Goal: Task Accomplishment & Management: Manage account settings

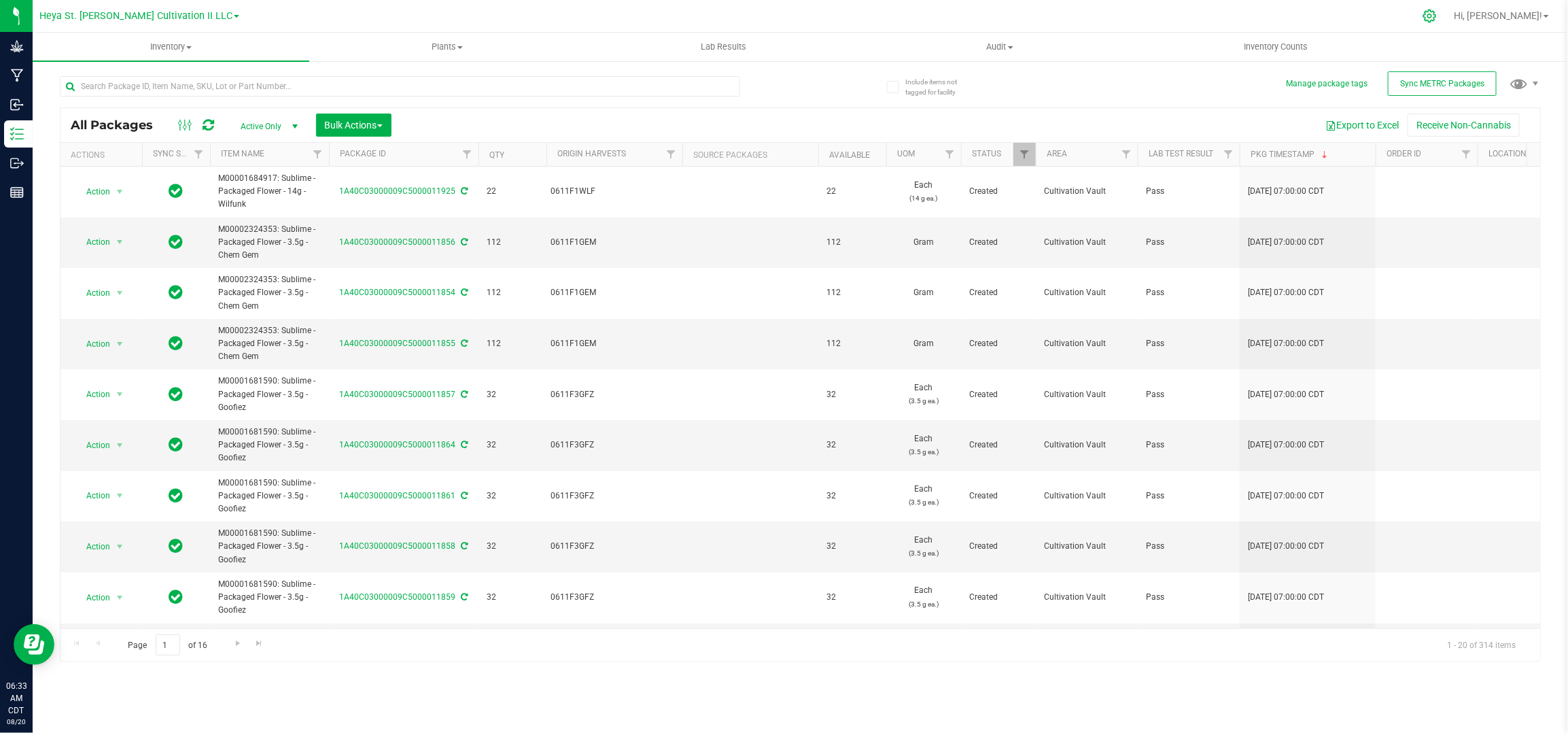
click at [1437, 12] on icon at bounding box center [1430, 16] width 14 height 14
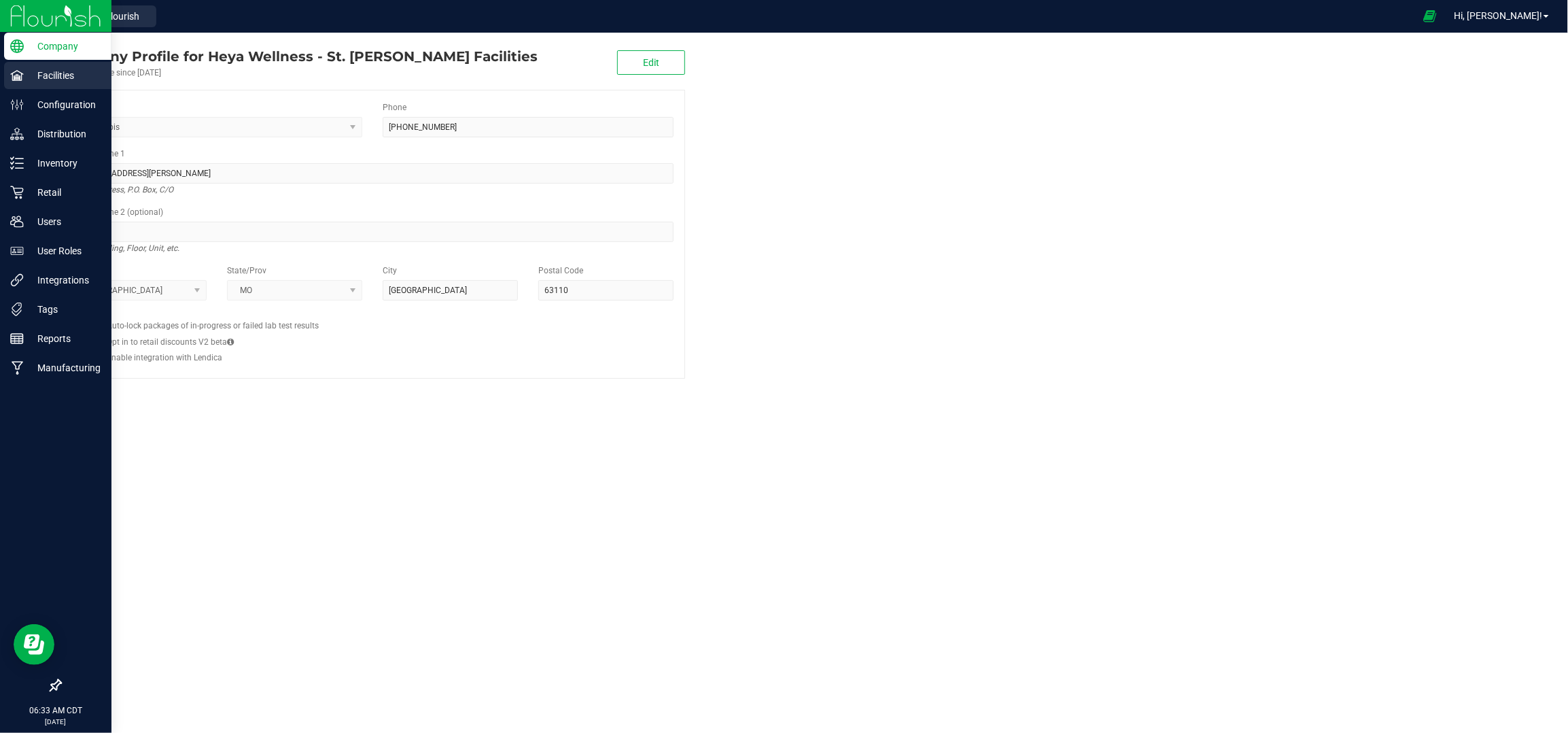
click at [54, 75] on p "Facilities" at bounding box center [65, 75] width 82 height 16
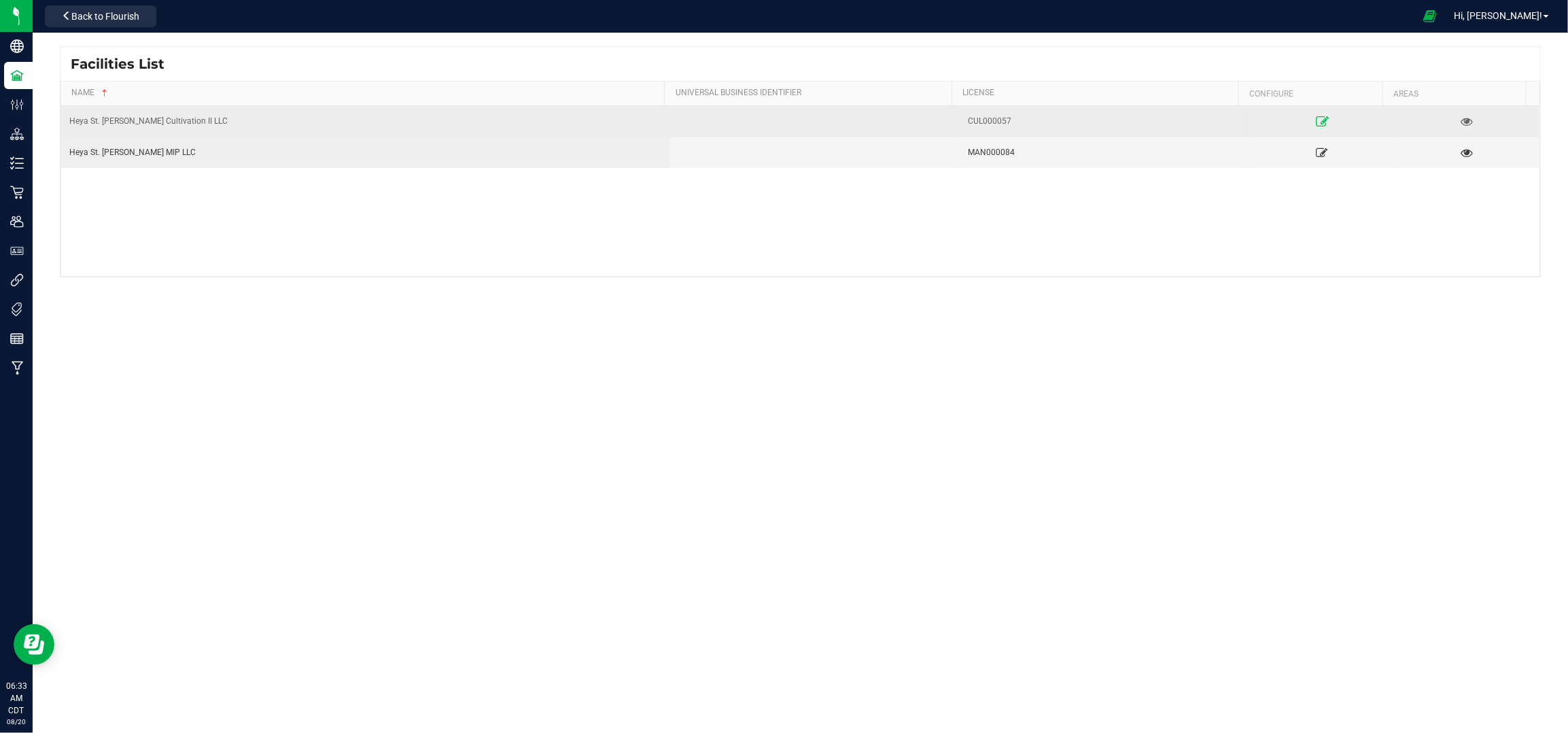
click at [1313, 114] on link at bounding box center [1322, 121] width 142 height 22
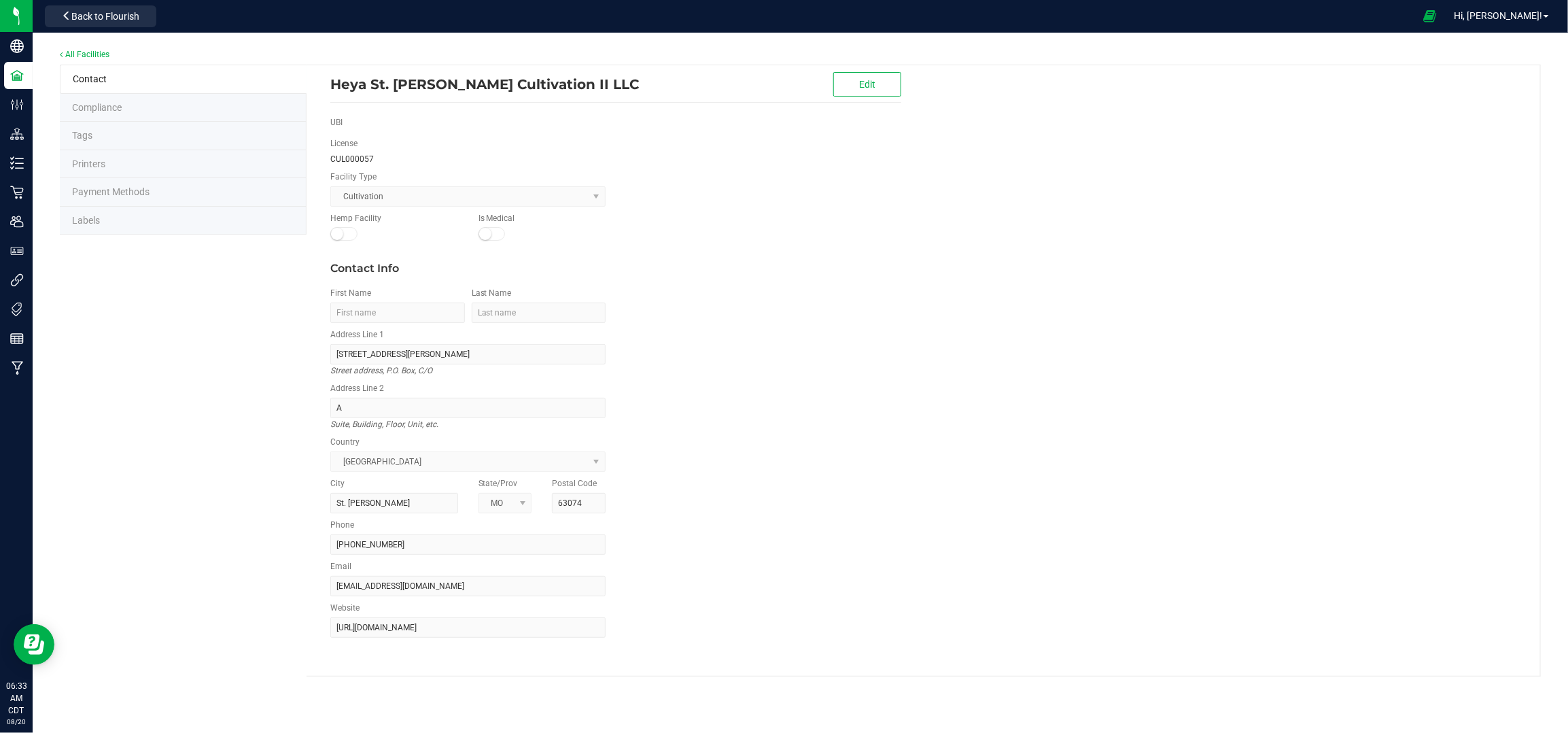
click at [90, 218] on span "Labels" at bounding box center [86, 220] width 28 height 11
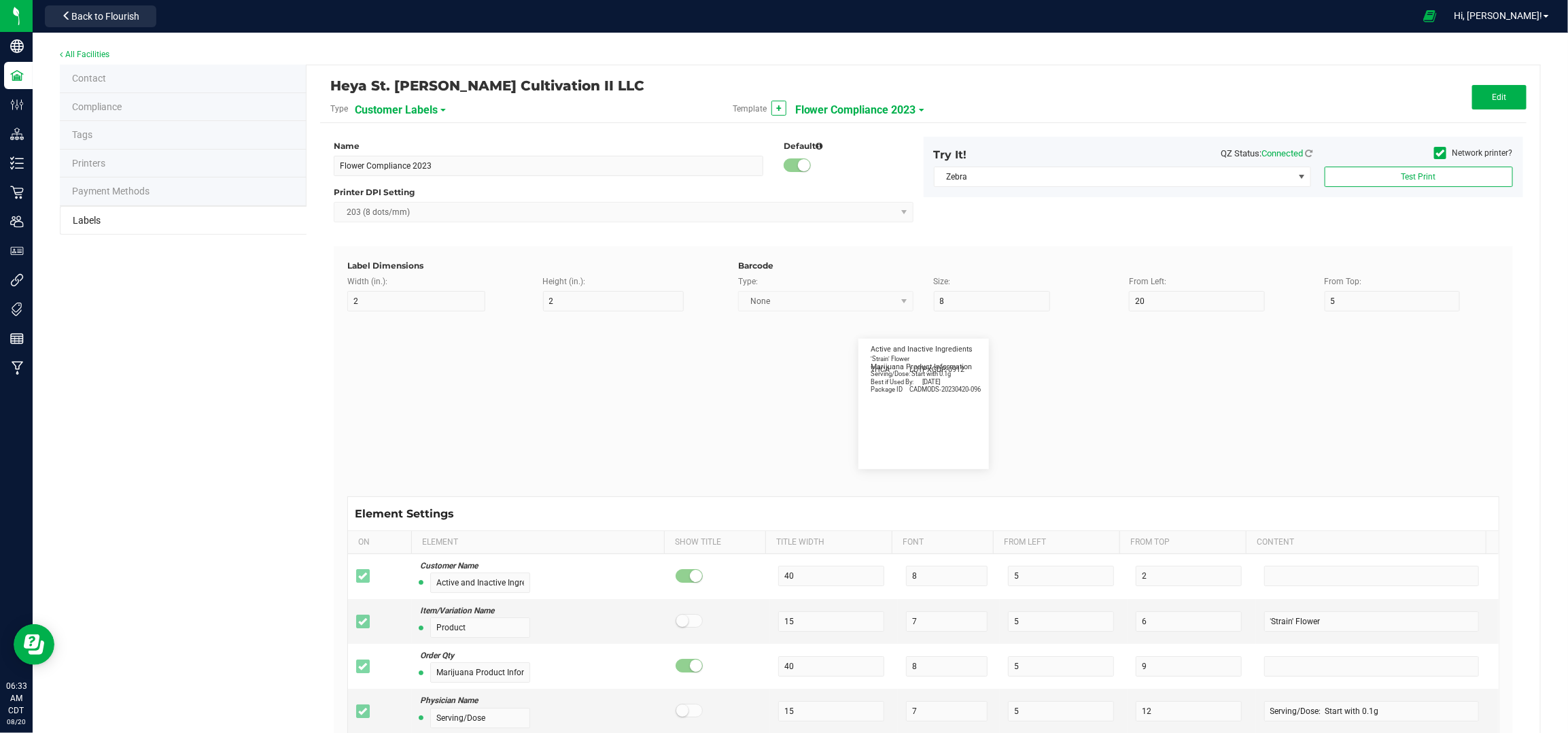
click at [415, 104] on span "Customer Labels" at bounding box center [397, 110] width 83 height 23
click at [414, 192] on span "Package Labels" at bounding box center [388, 190] width 58 height 10
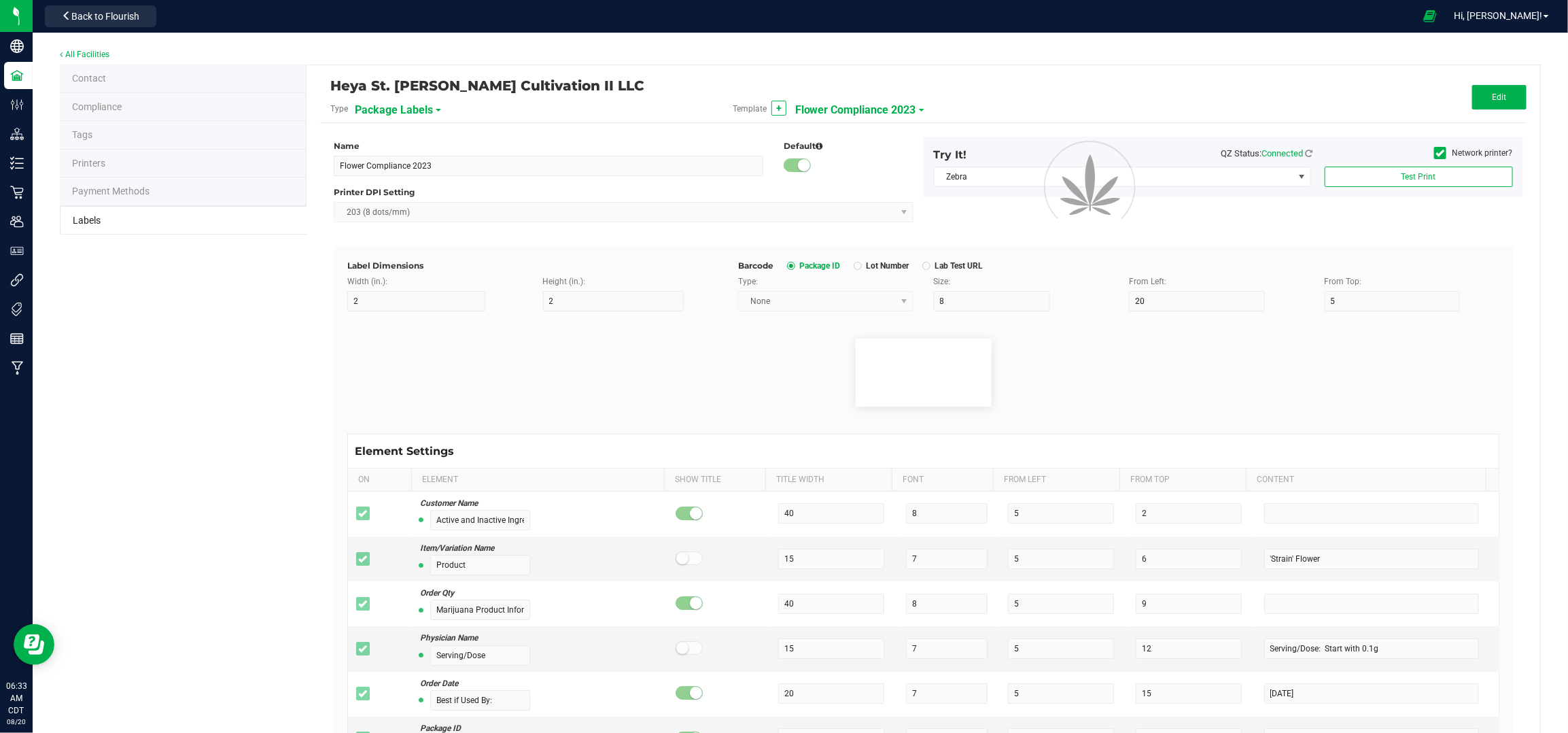
type input "*void*"
type input "2.25"
type input "4"
type input "5"
type input "40"
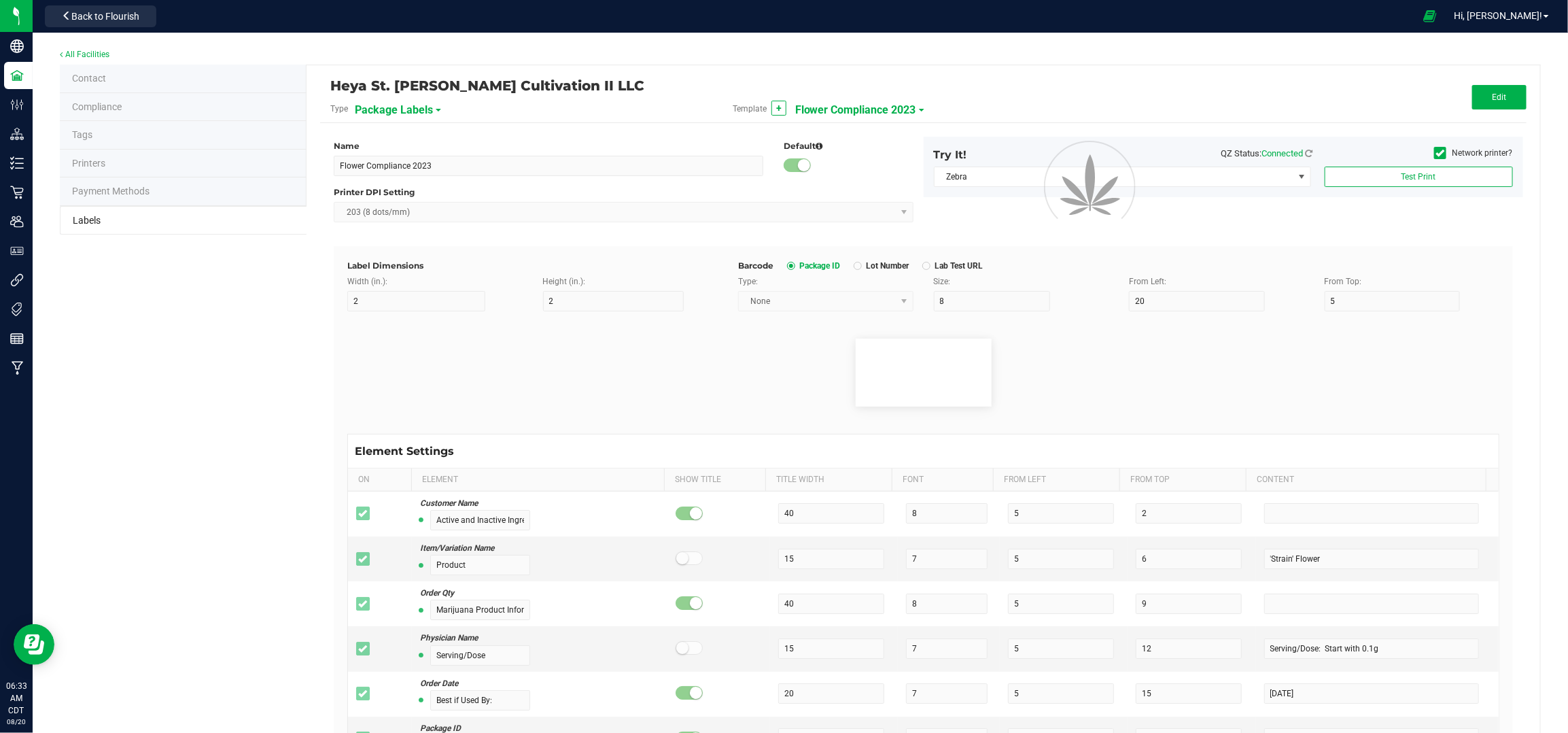
type input "50"
type input "10"
type input "3"
type input "4"
type input "____________________________________"
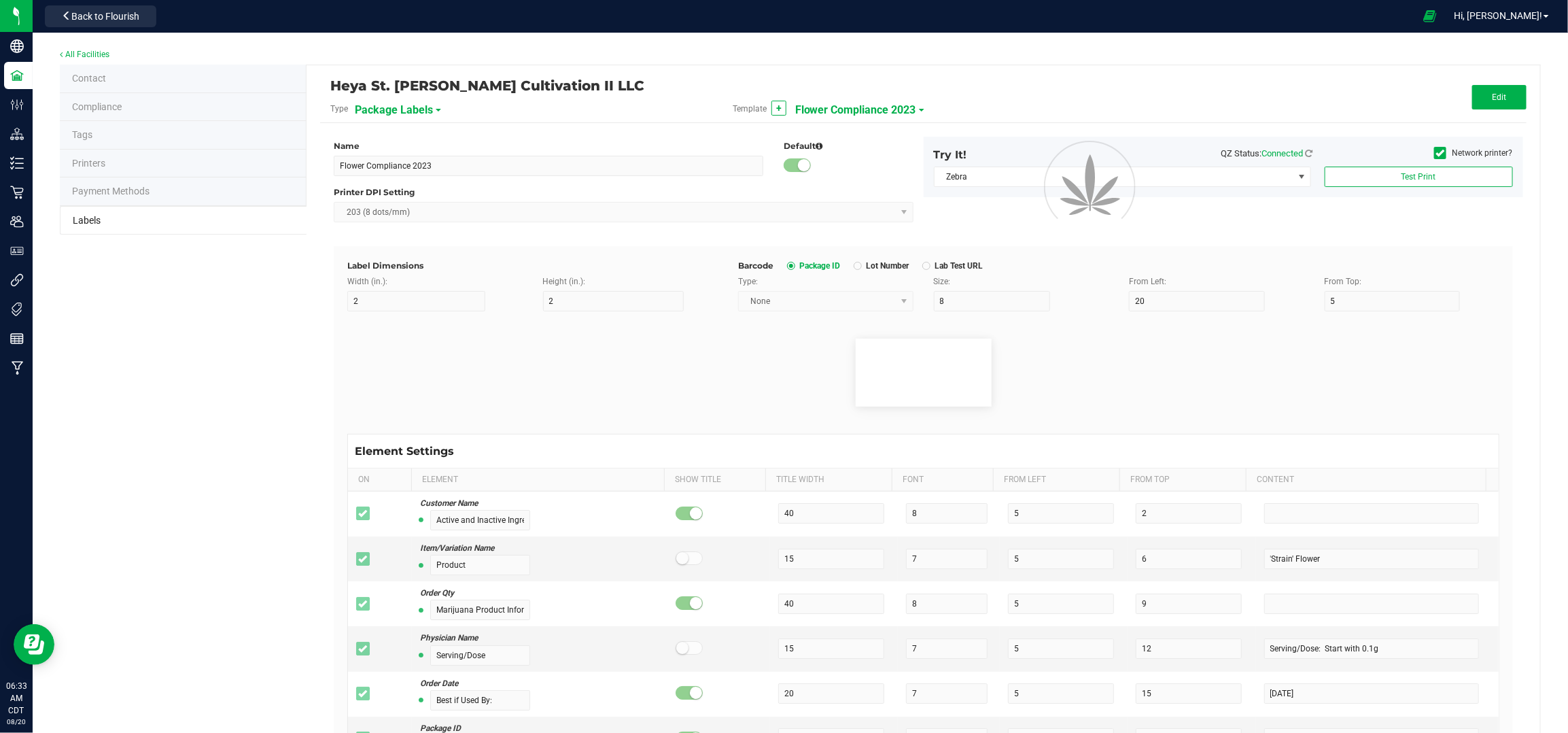
type input "10"
type input "0"
type input "8"
type input "50"
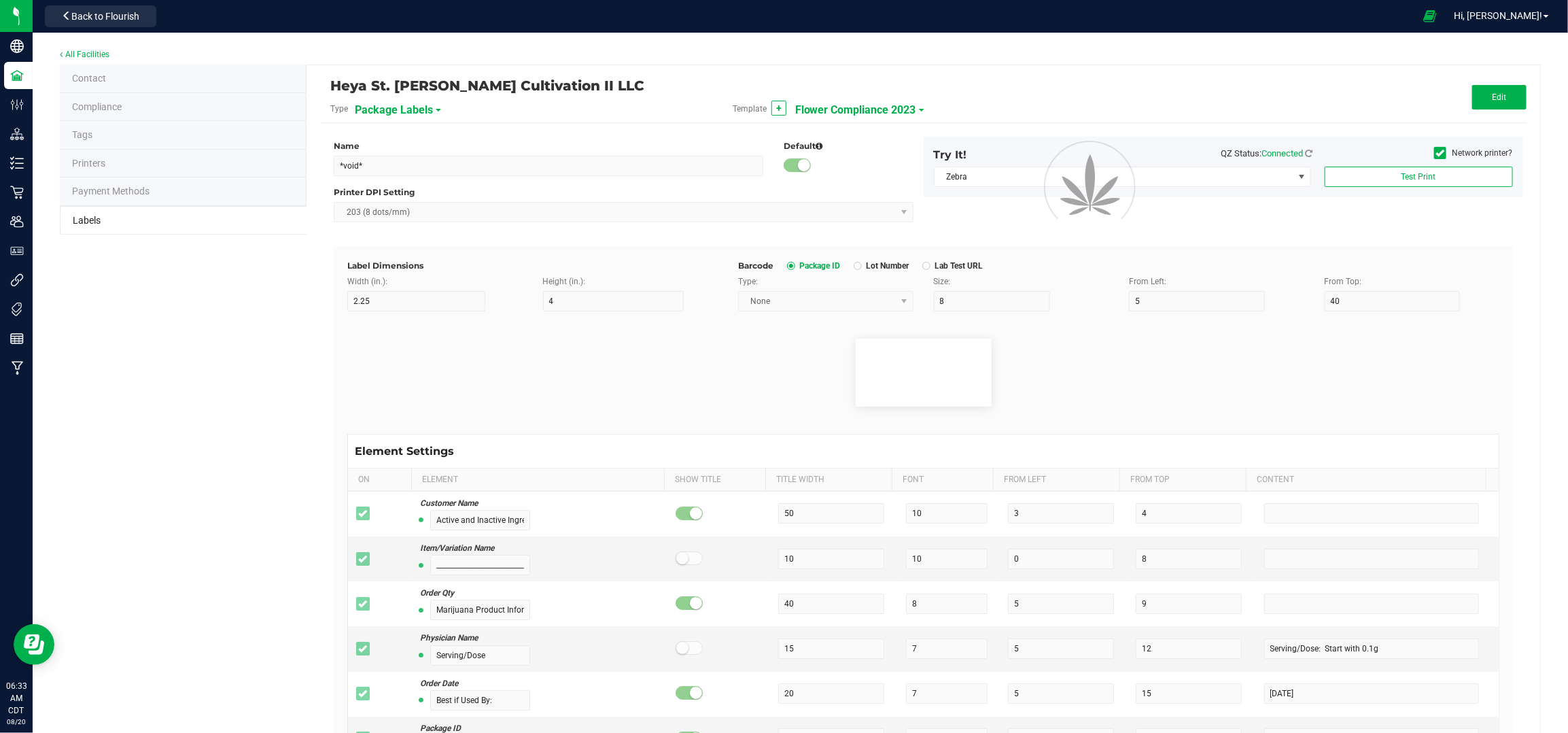
type input "10"
type input "3"
type input "12"
type input "Serving/Dose:"
type input "25"
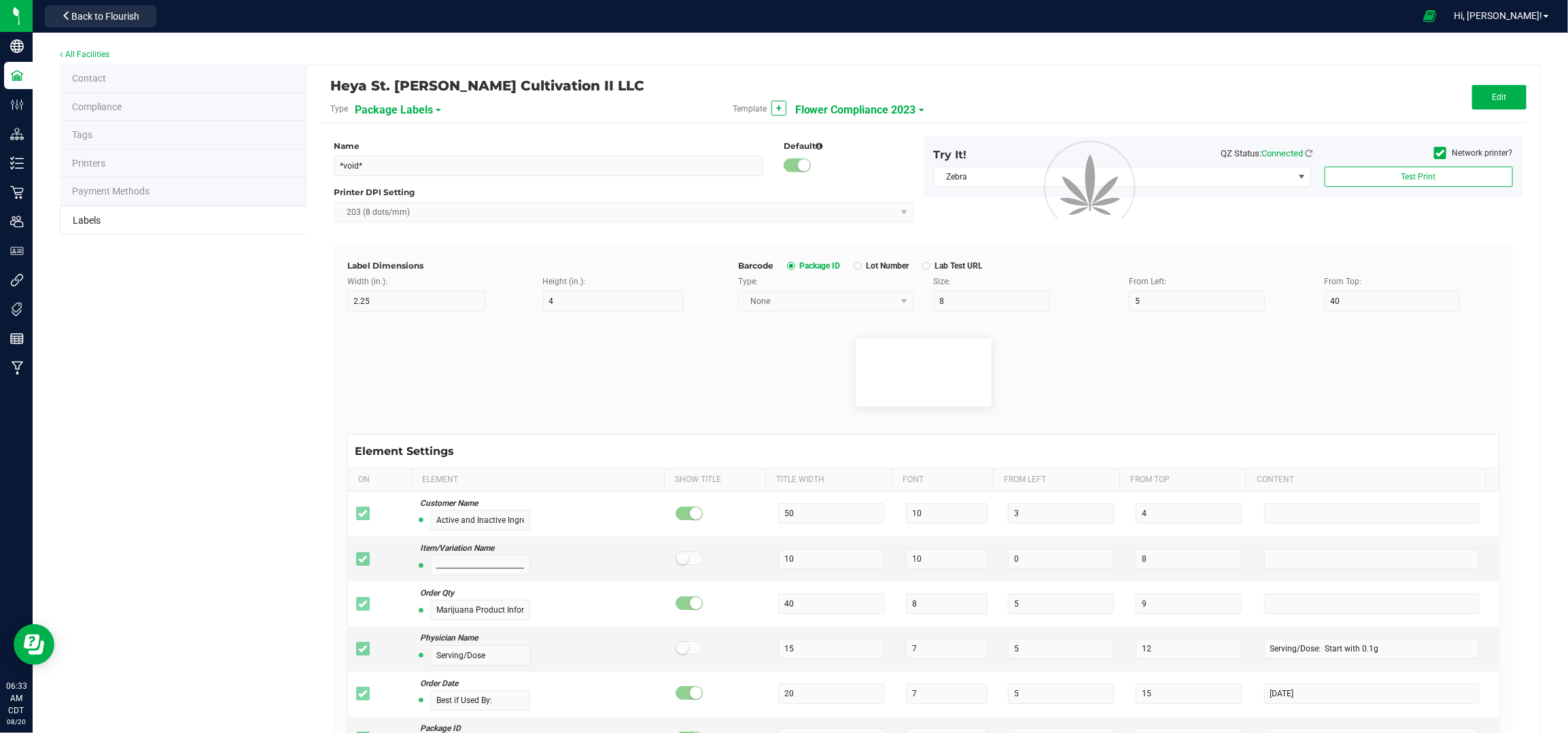
type input "1"
type input "14.5"
type input ".1 gram"
type input "____________________________________"
type input "10"
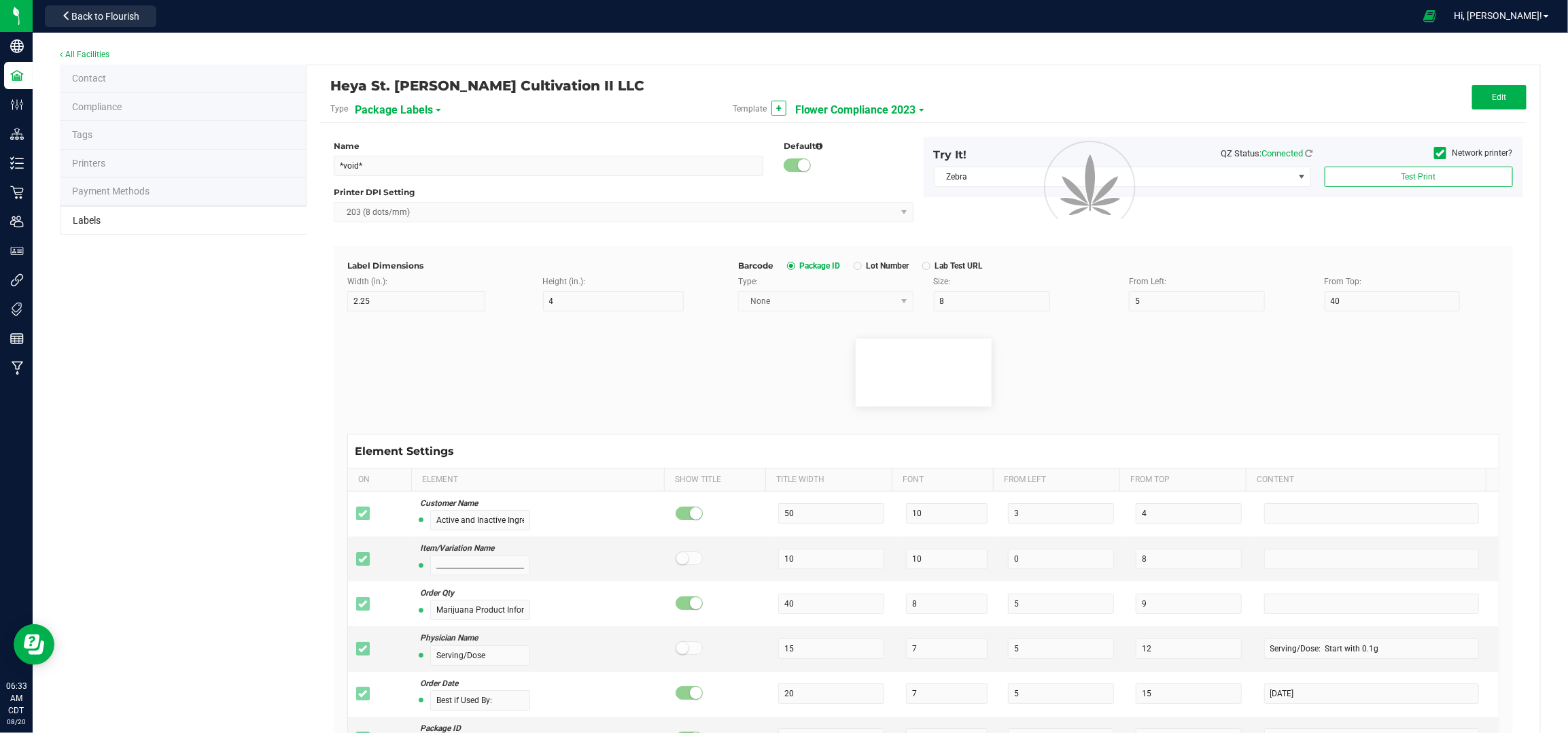
type input "10"
type input "0"
type input "29"
type input "[MEDICAL_DATA] Profile"
type input "35"
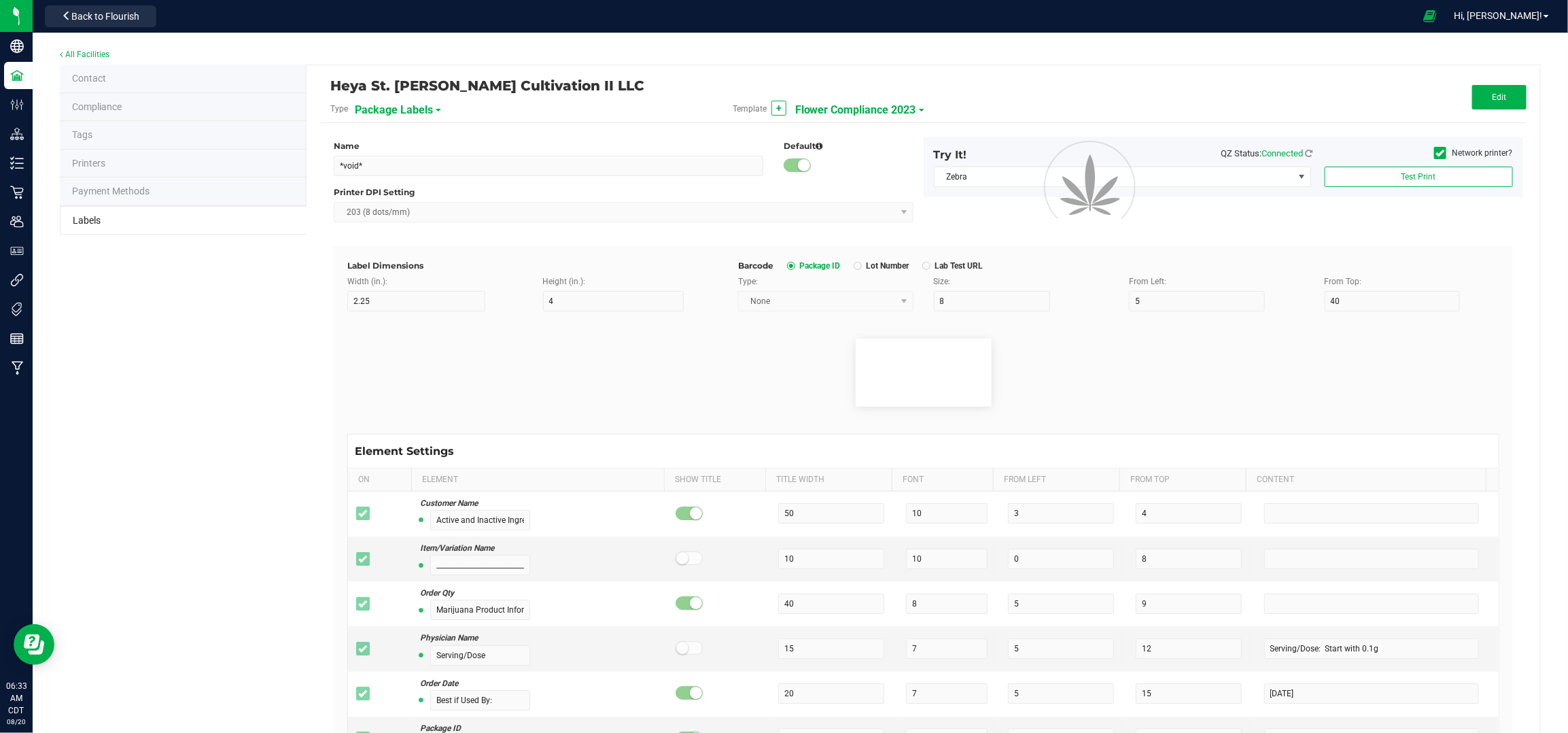
type input "10"
type input "3"
type input "33"
type input "____________________________________"
type input "10"
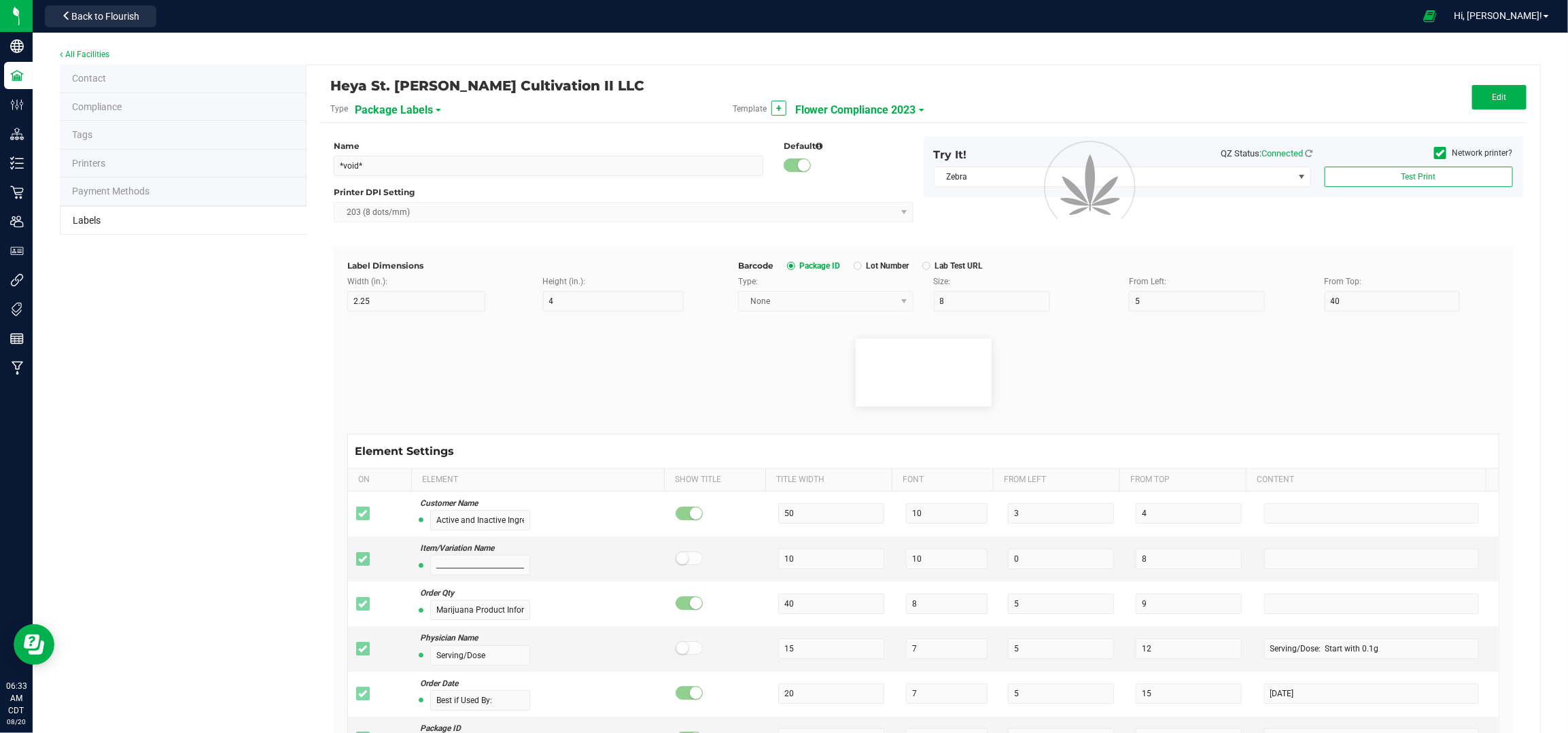
type input "10"
type input "0"
type input "45"
type input "WARNING:"
type input "10"
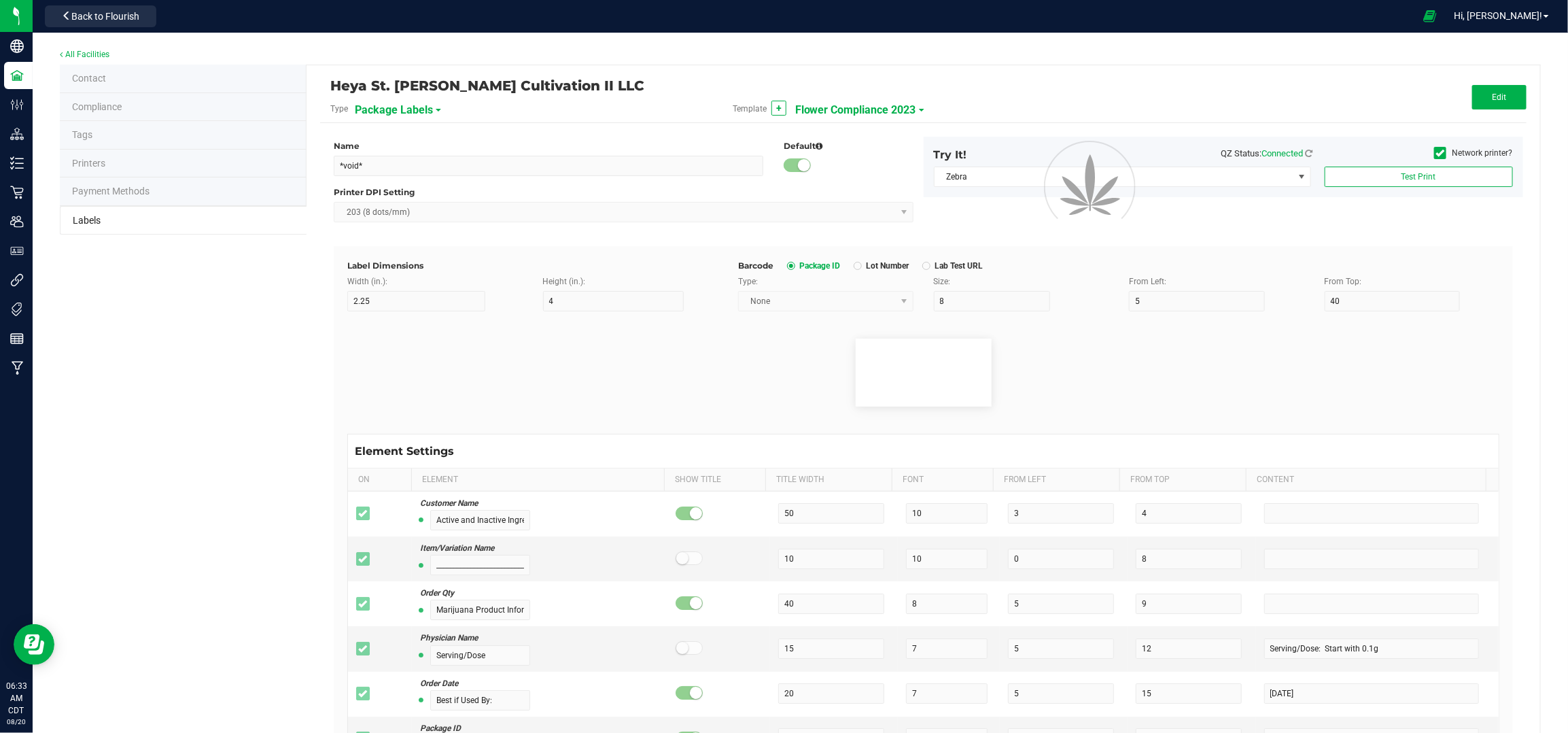
type input "15"
type input "96"
type input "Cognitive and physical impairment may result"
type input "55"
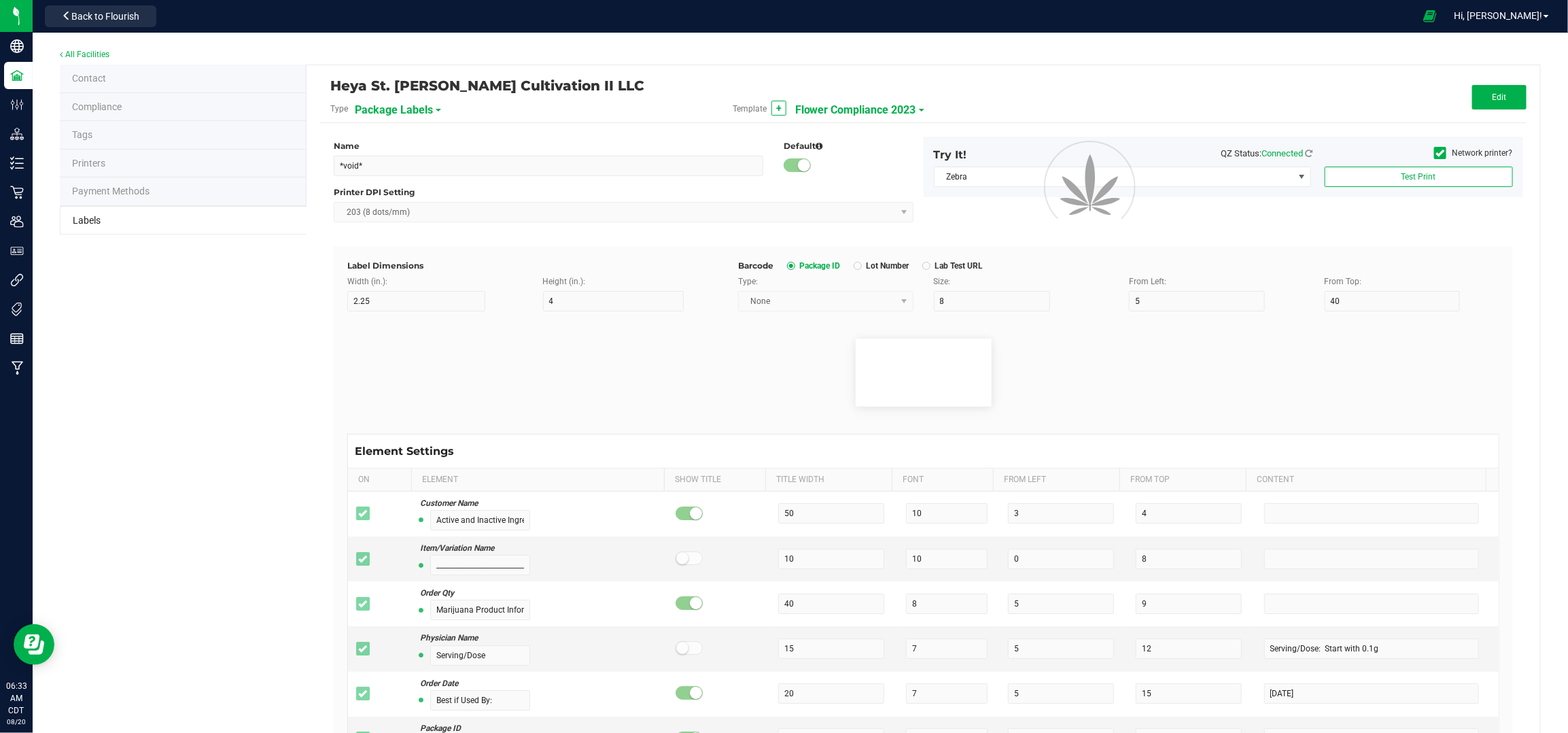
type input "7"
type input "3"
type input "99"
type input "Terpene Profile"
type input "25"
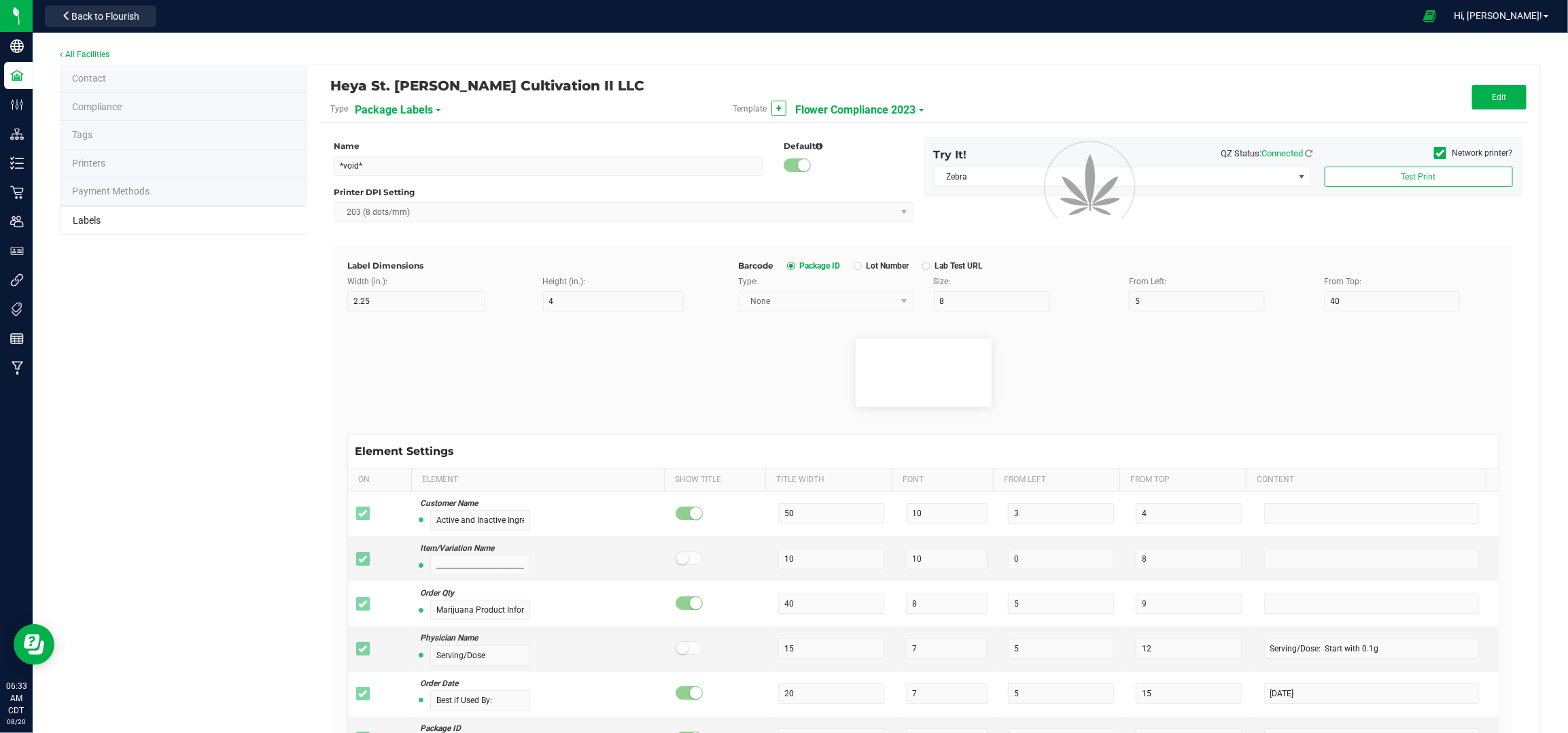
type input "10"
type input "3"
type input "49"
type input "Delta-9 THCA mg/g:"
type input "19"
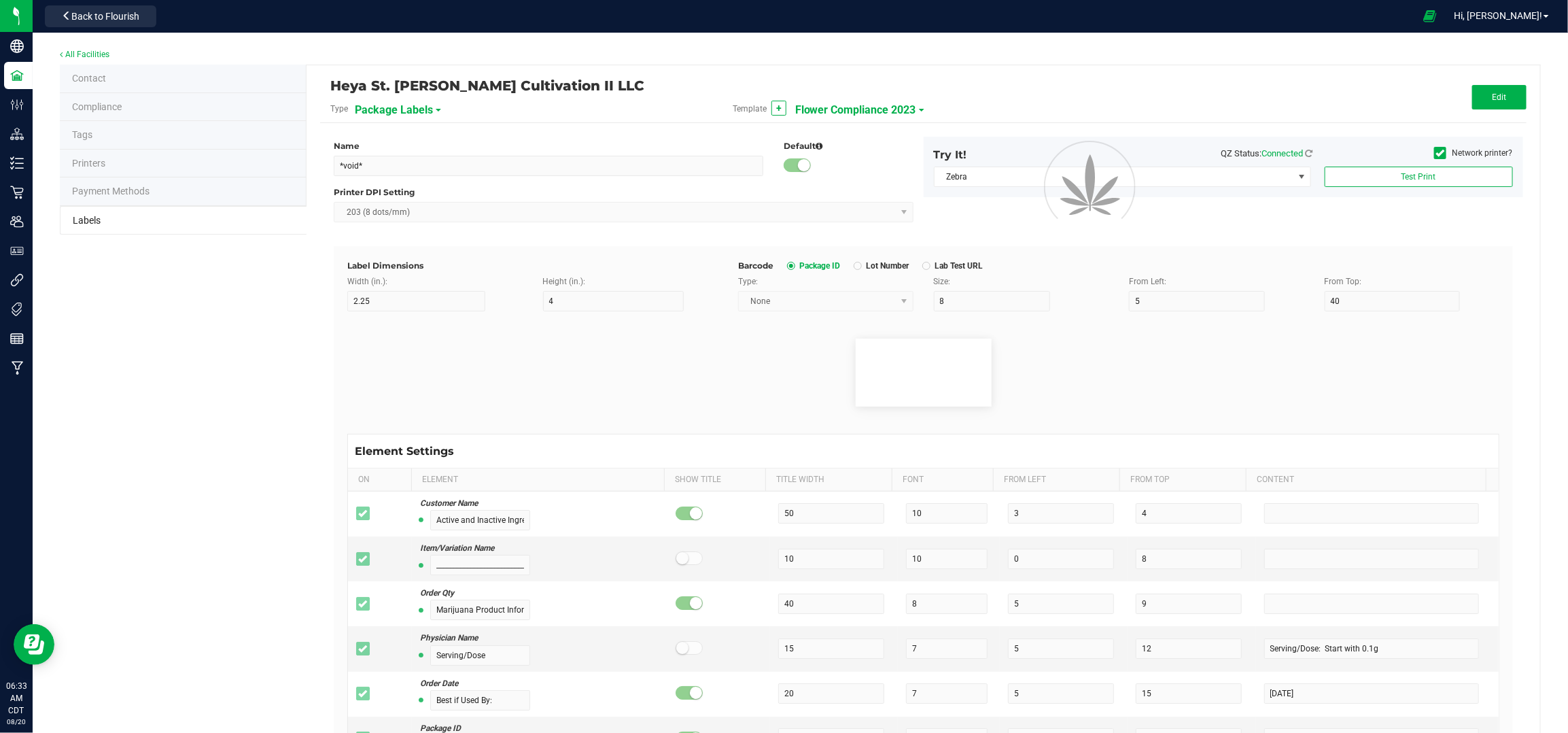
type input "6"
type input "1"
type input "37"
type input "16.10 mg/g"
type input "CBD mg/g:"
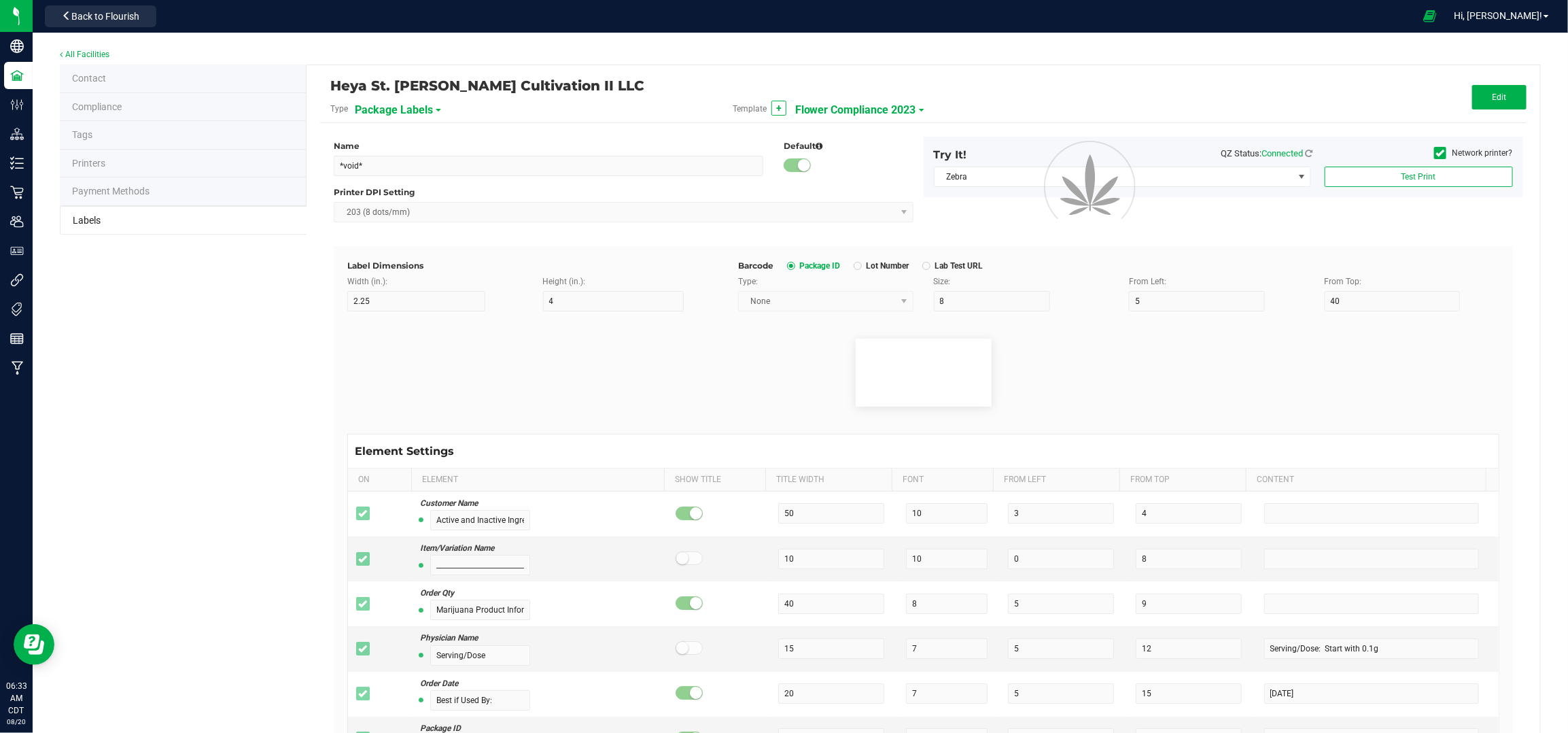
type input "14"
type input "6"
type input "1"
type input "39"
type input "ND"
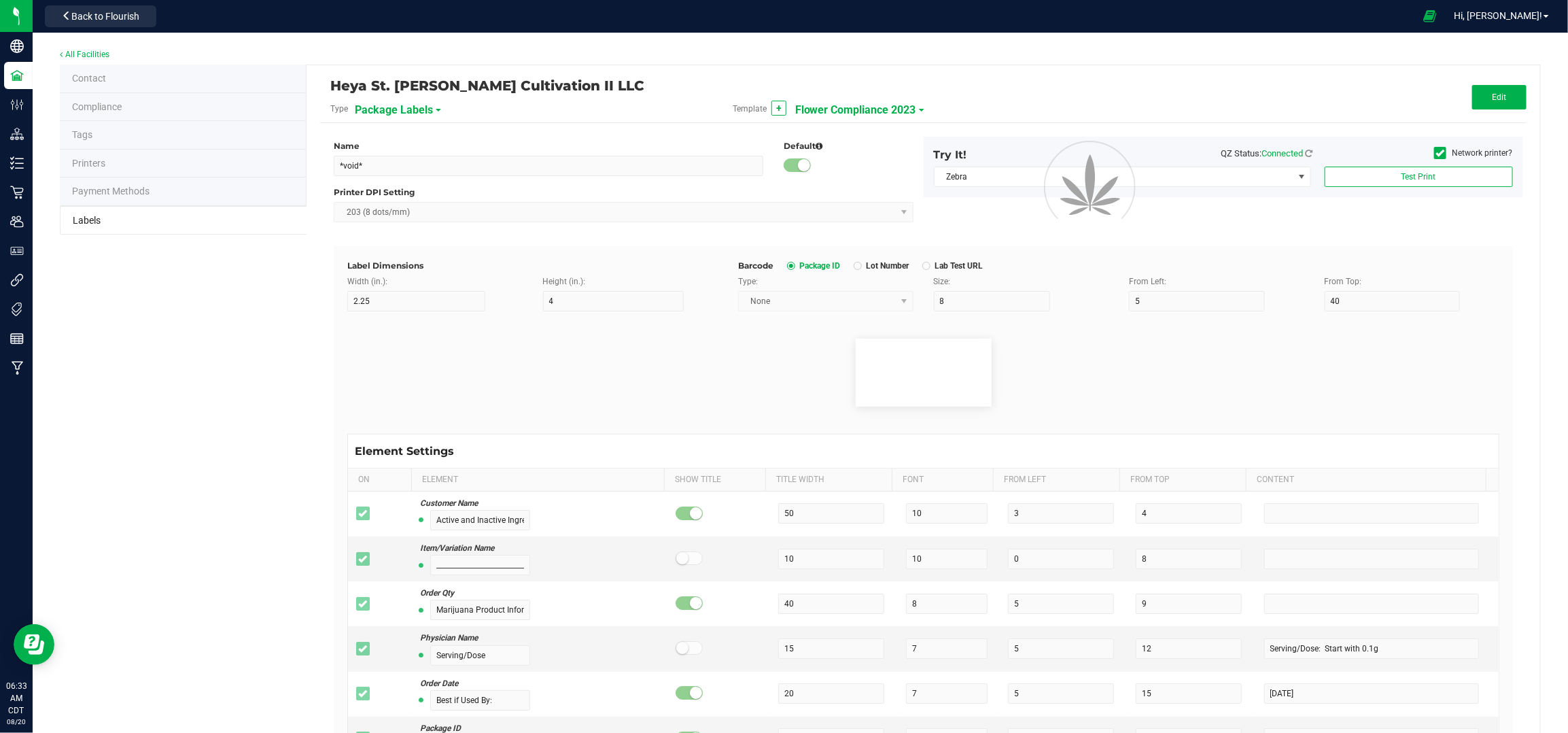
type input "CBDA mg/g:"
type input "14"
type input "6"
type input "1"
type input "41"
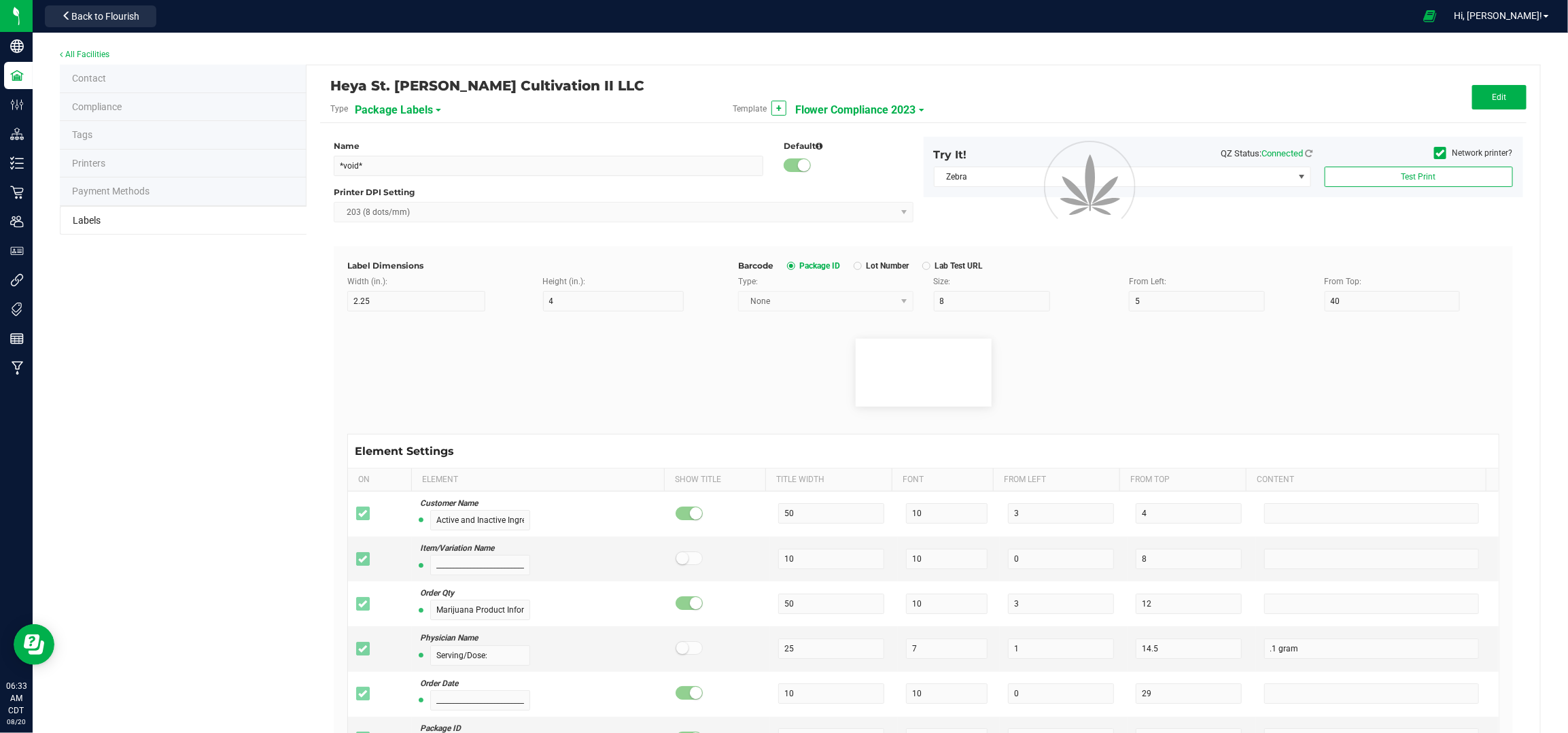
type input "1.12 mg/g"
type input "CBN mg/g:"
type input "14"
type input "6"
type input "1"
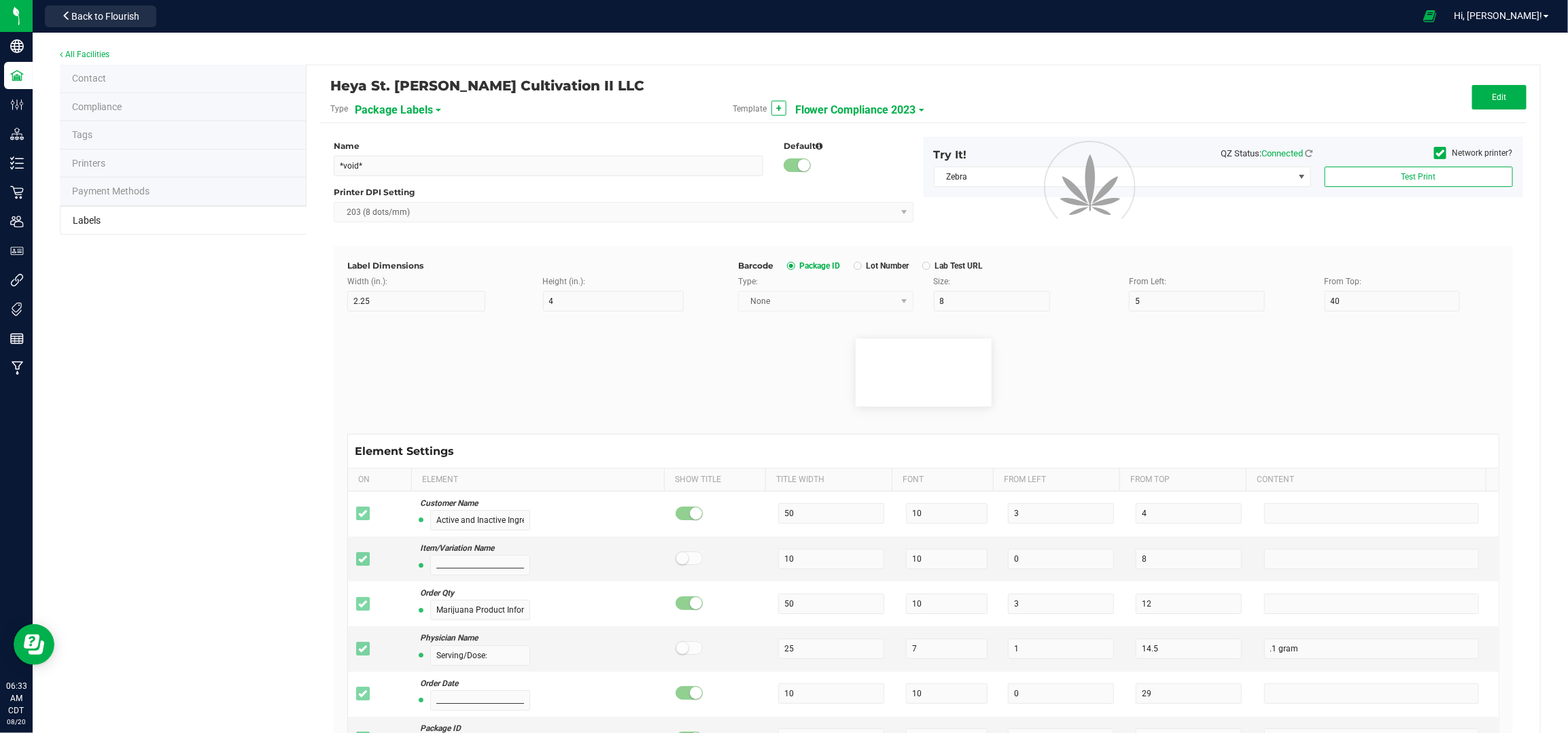
type input "43"
type input "ND"
type input "____________________________________"
type input "10"
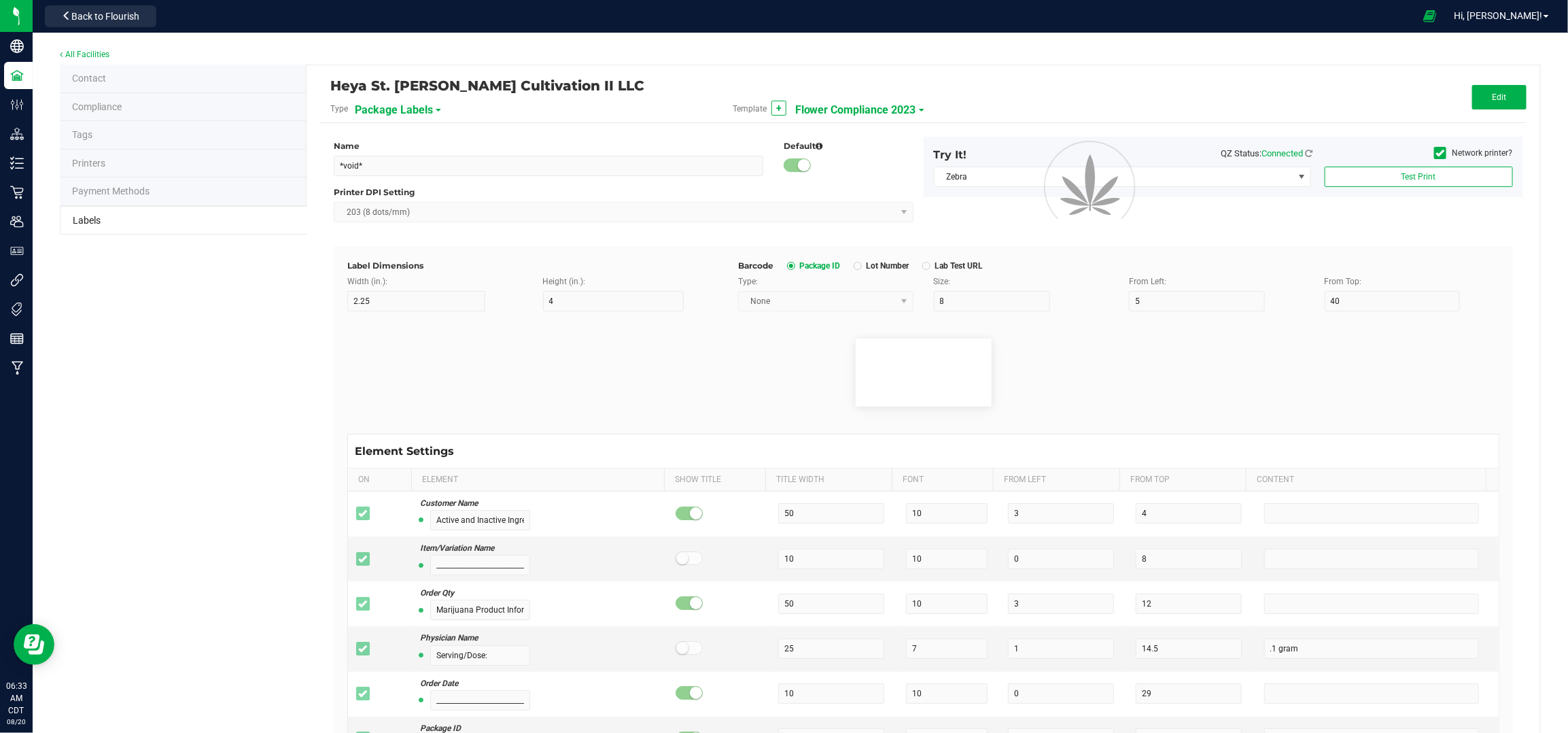
type input "0"
type input "68"
type input "Instructions and Length of Effect"
type input "55"
type input "9"
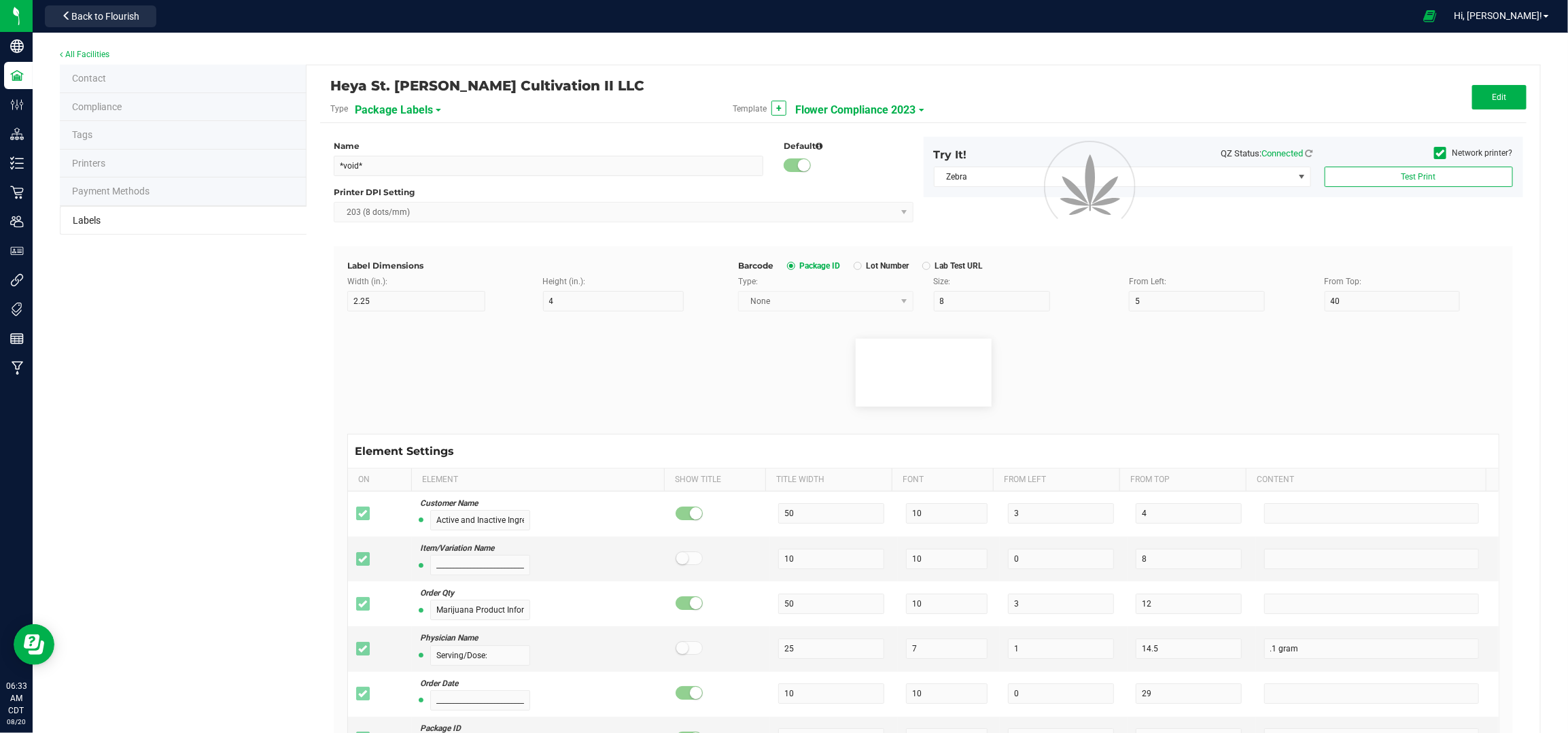
type input "3"
type input "72"
type input "Heat .1g of flower to 392 degrees Fahrenheit (200C) and"
type input "54"
type input "6"
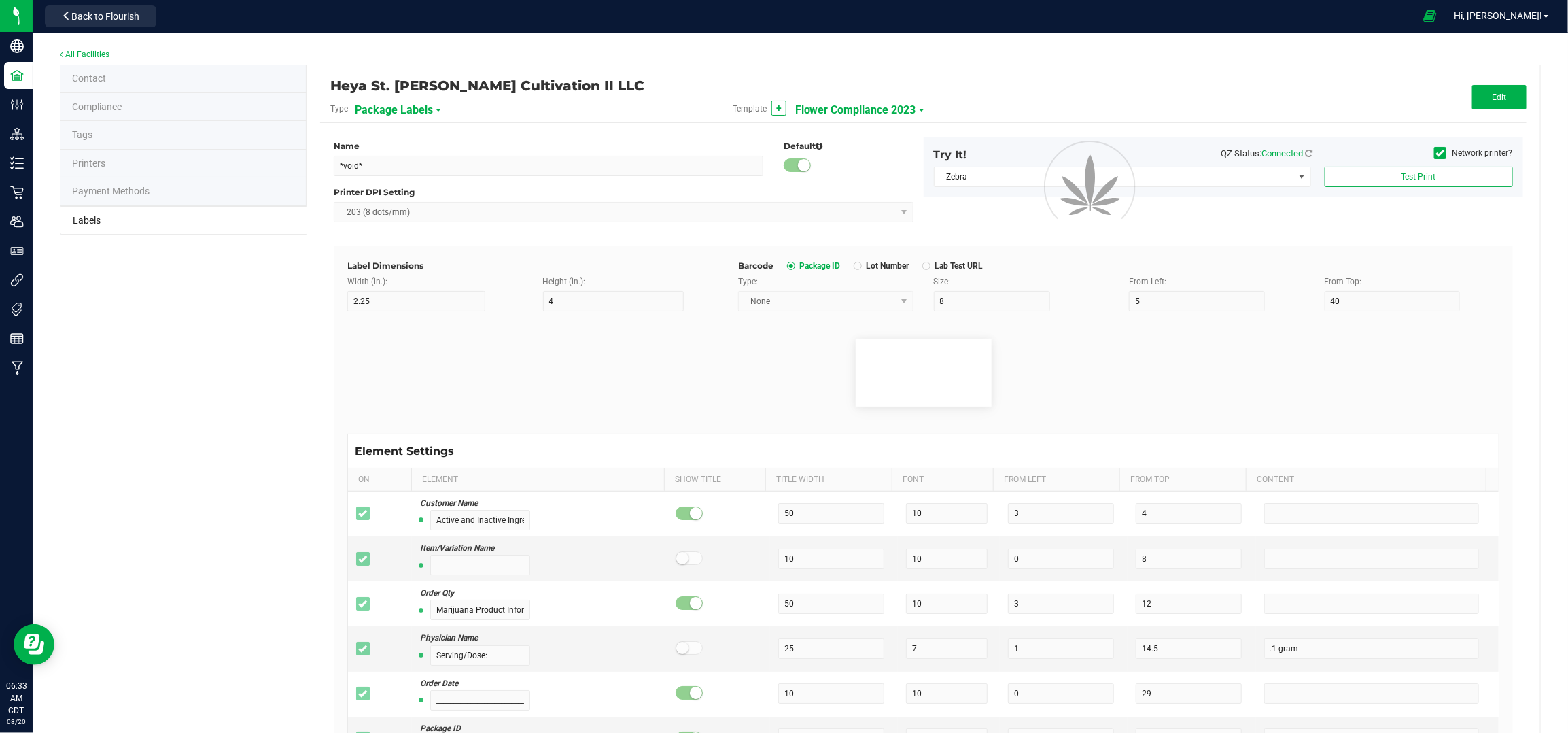
type input "3"
type input "75"
type input "____________________________________"
type input "10"
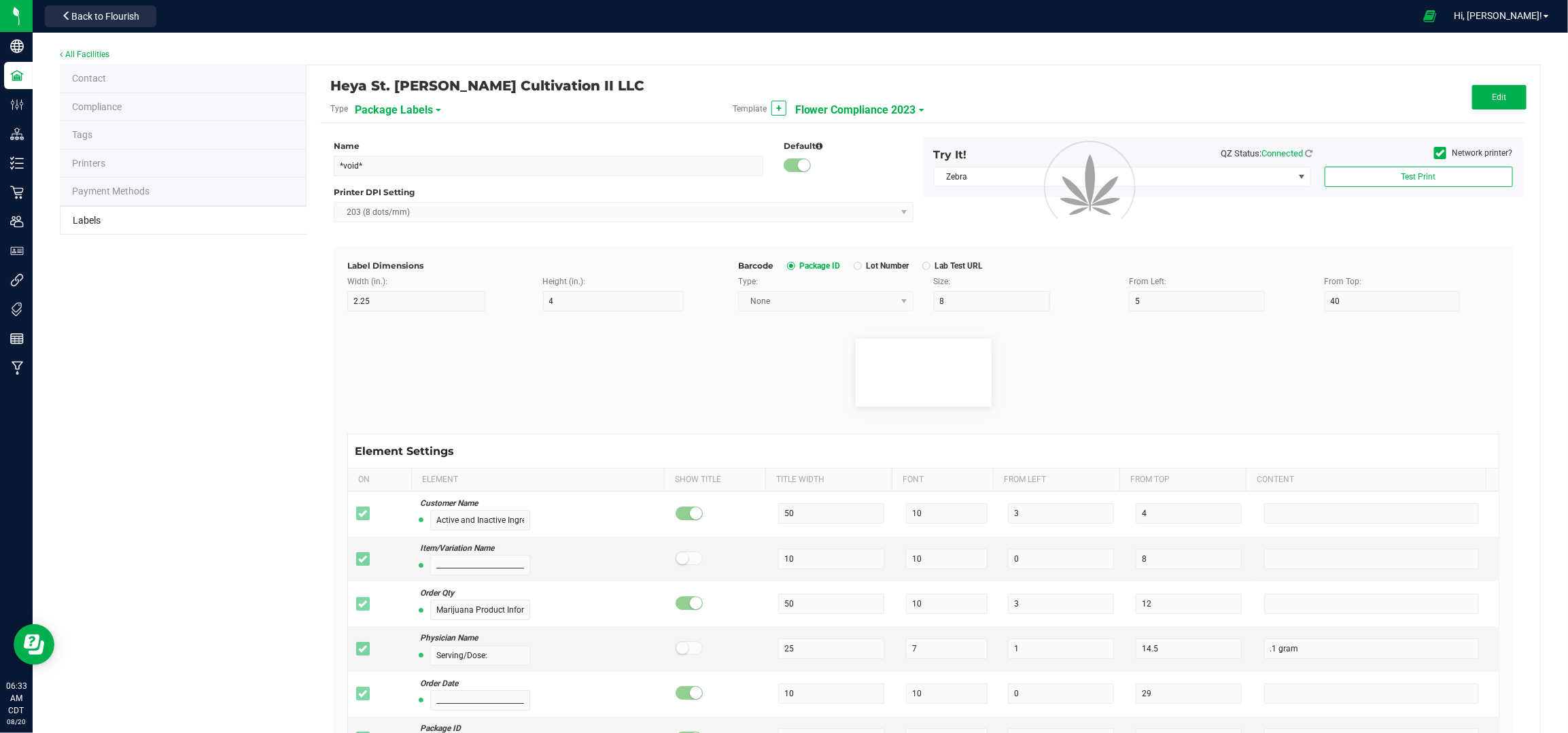
type input "0"
type input "77"
type input "Cannabis Flower"
type input "55"
type input "7"
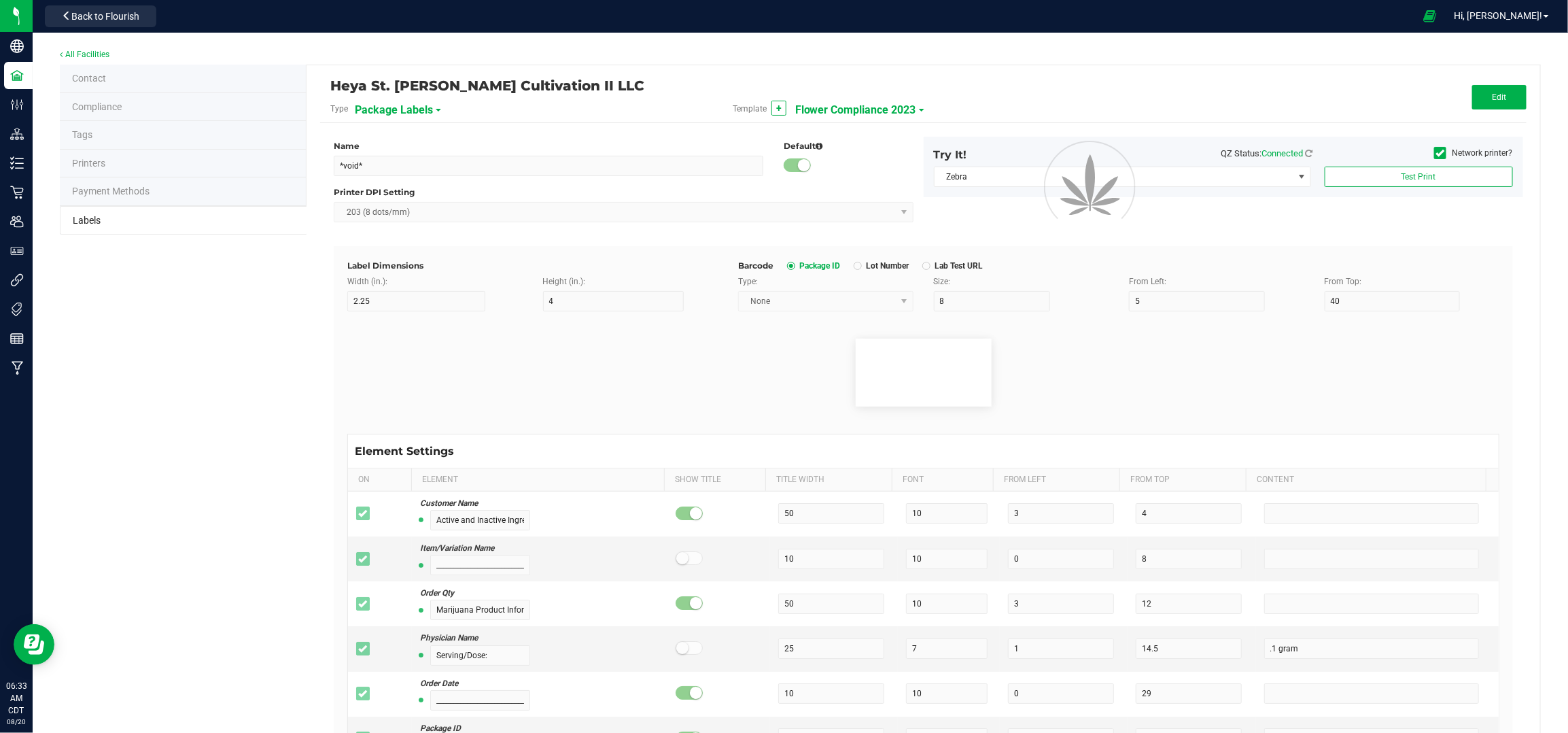
type input "1"
type input "8"
type input "Best If Used By:"
type input "25"
type input "7"
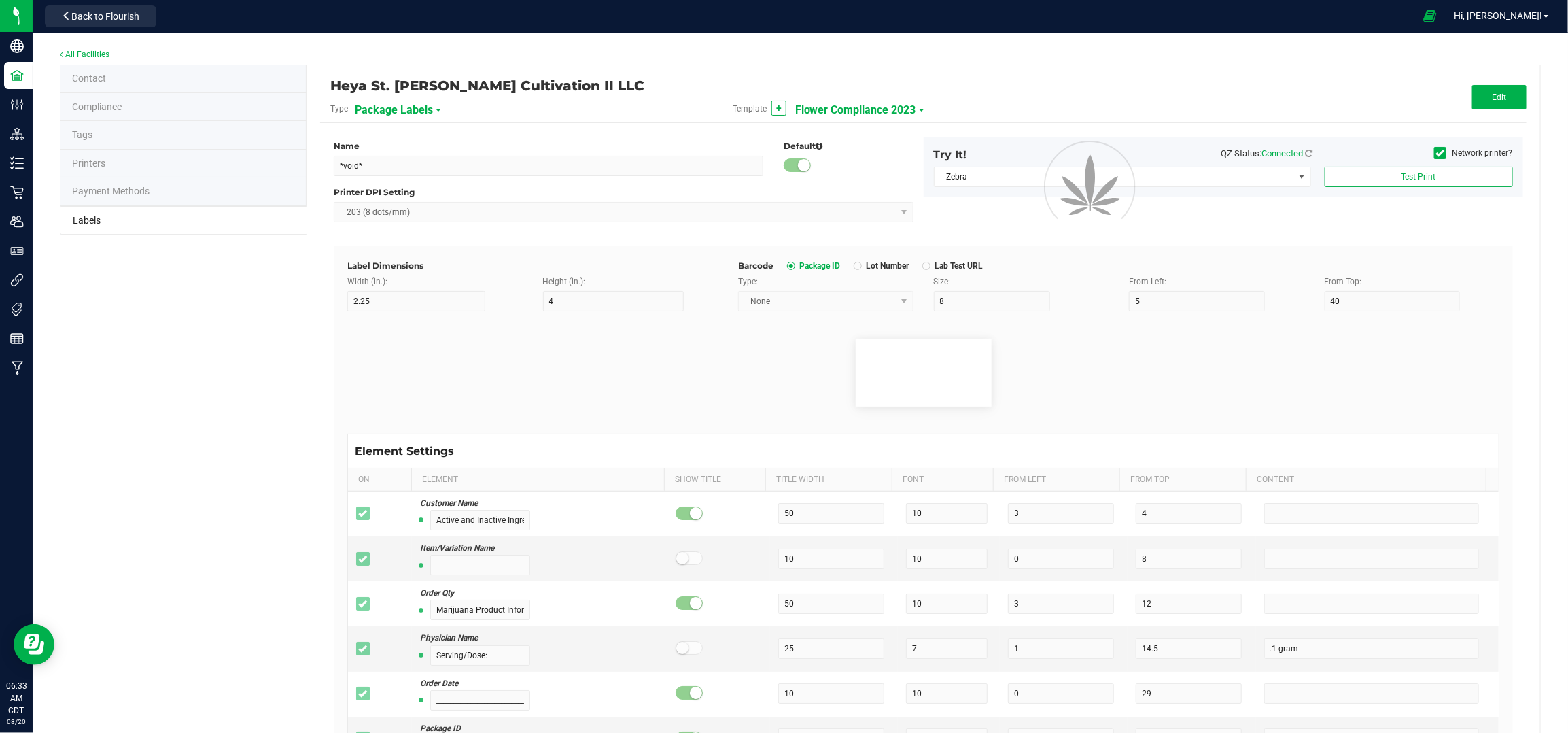
type input "1"
type input "17"
type input "[DATE]"
type input "Produced By:"
type input "25"
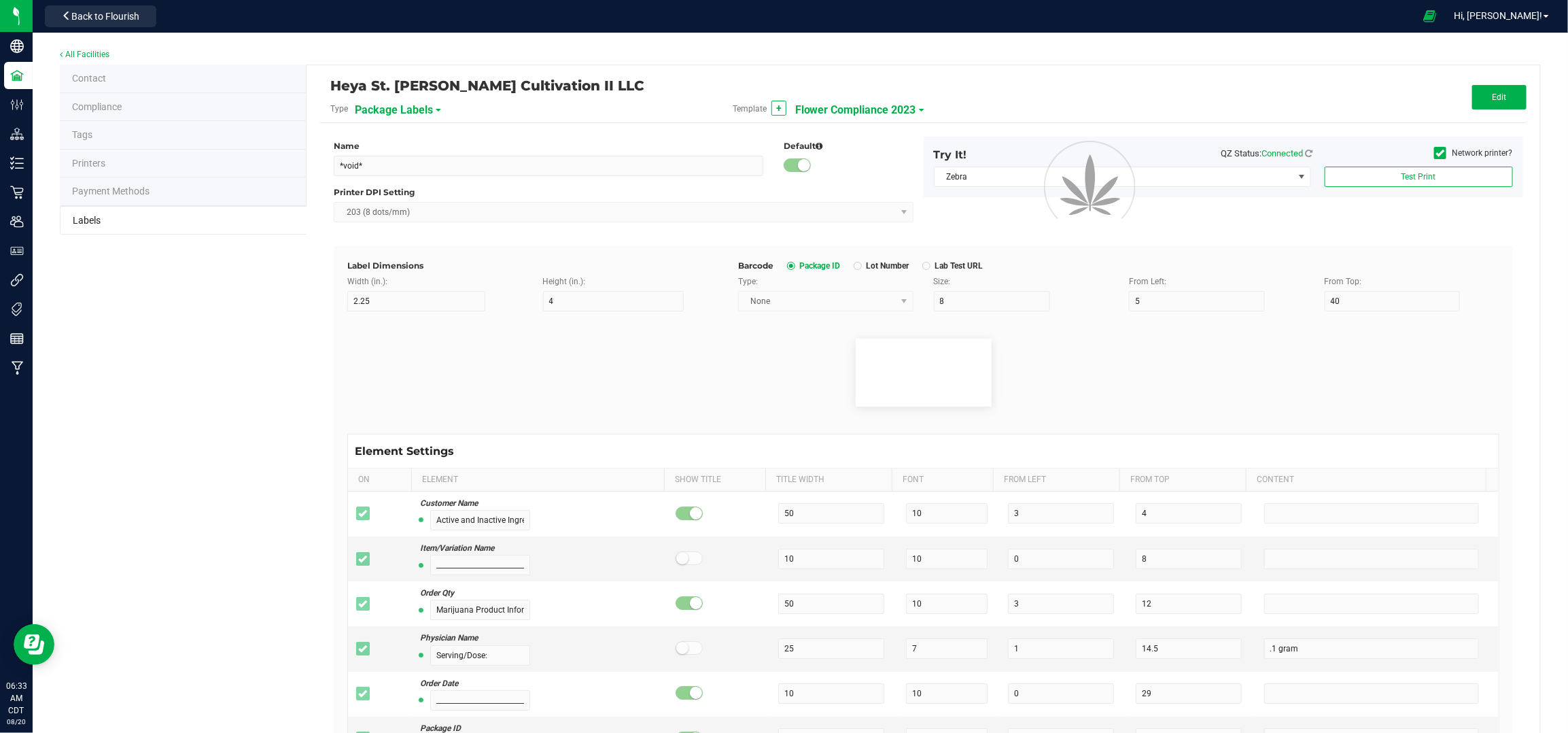
type input "7"
type input "1"
type input "19.5"
type input "CUL000057"
type input "inhale vapor or smoke. Effects typically last 1-4 hours."
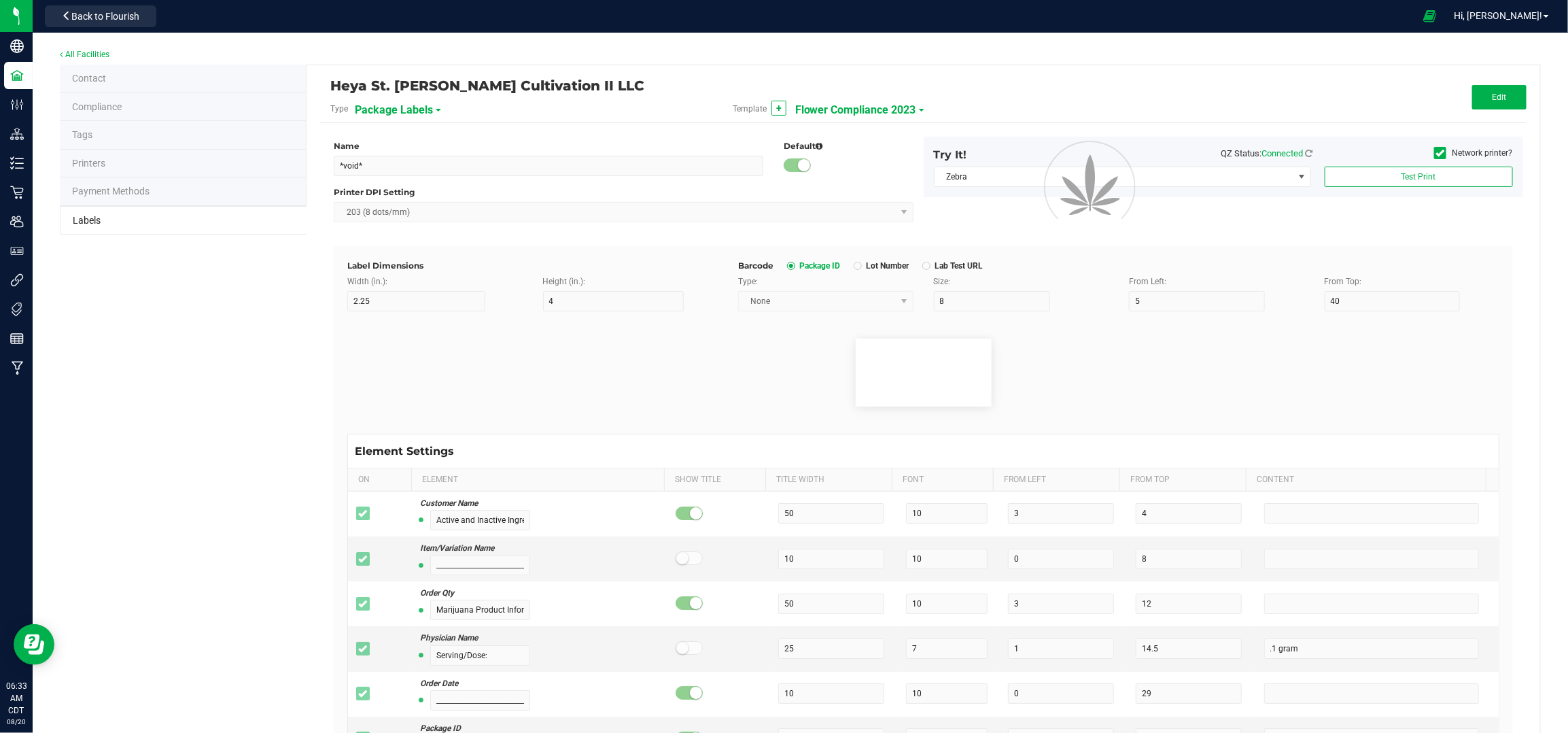
type input "55"
type input "6"
type input "3"
type input "77"
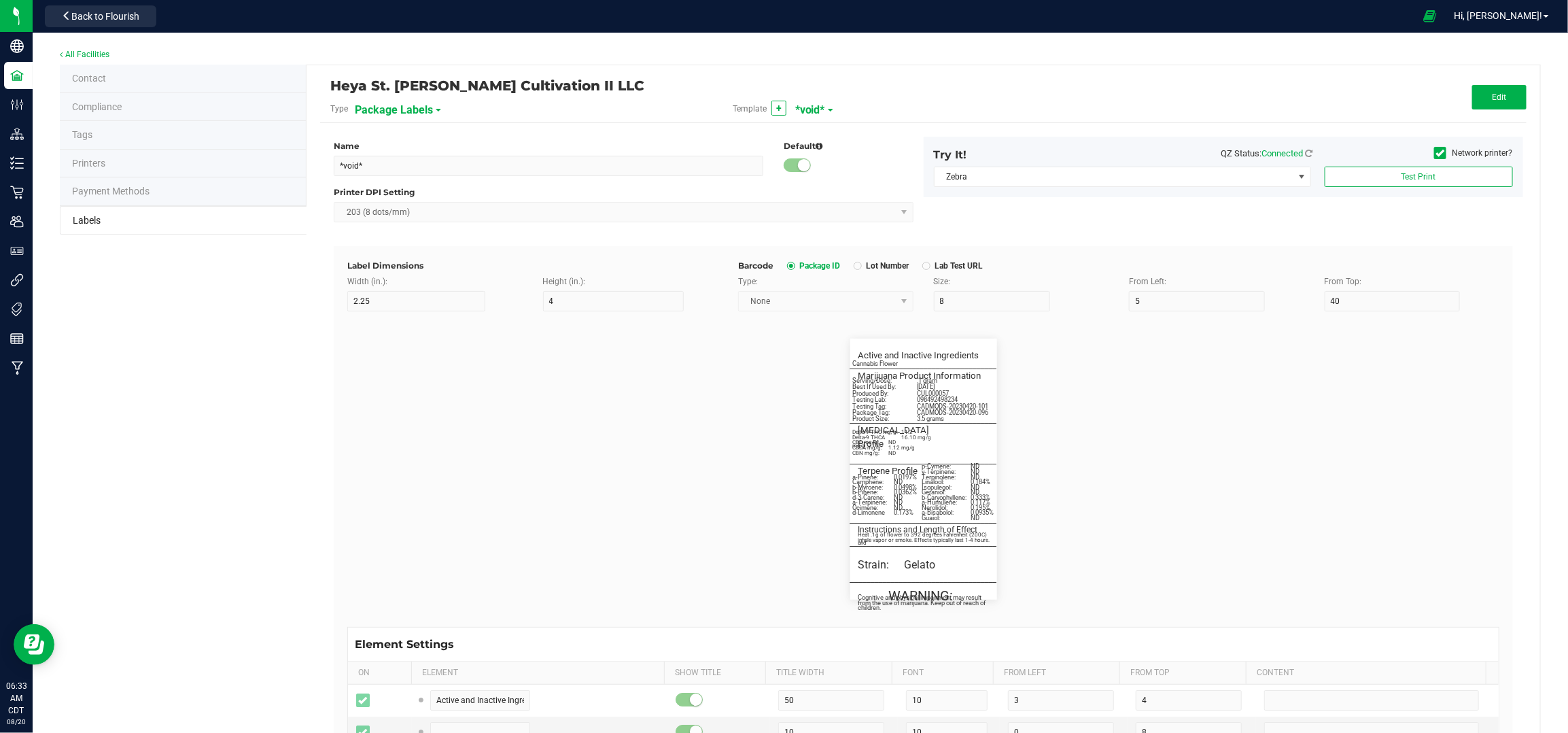
click at [811, 106] on span "*void*" at bounding box center [810, 110] width 30 height 23
click at [839, 161] on span "14g Flower - 2.25 x 3"" at bounding box center [836, 165] width 79 height 10
type input "14g Flower - 2.25 x 3""
type input "3"
type input "7"
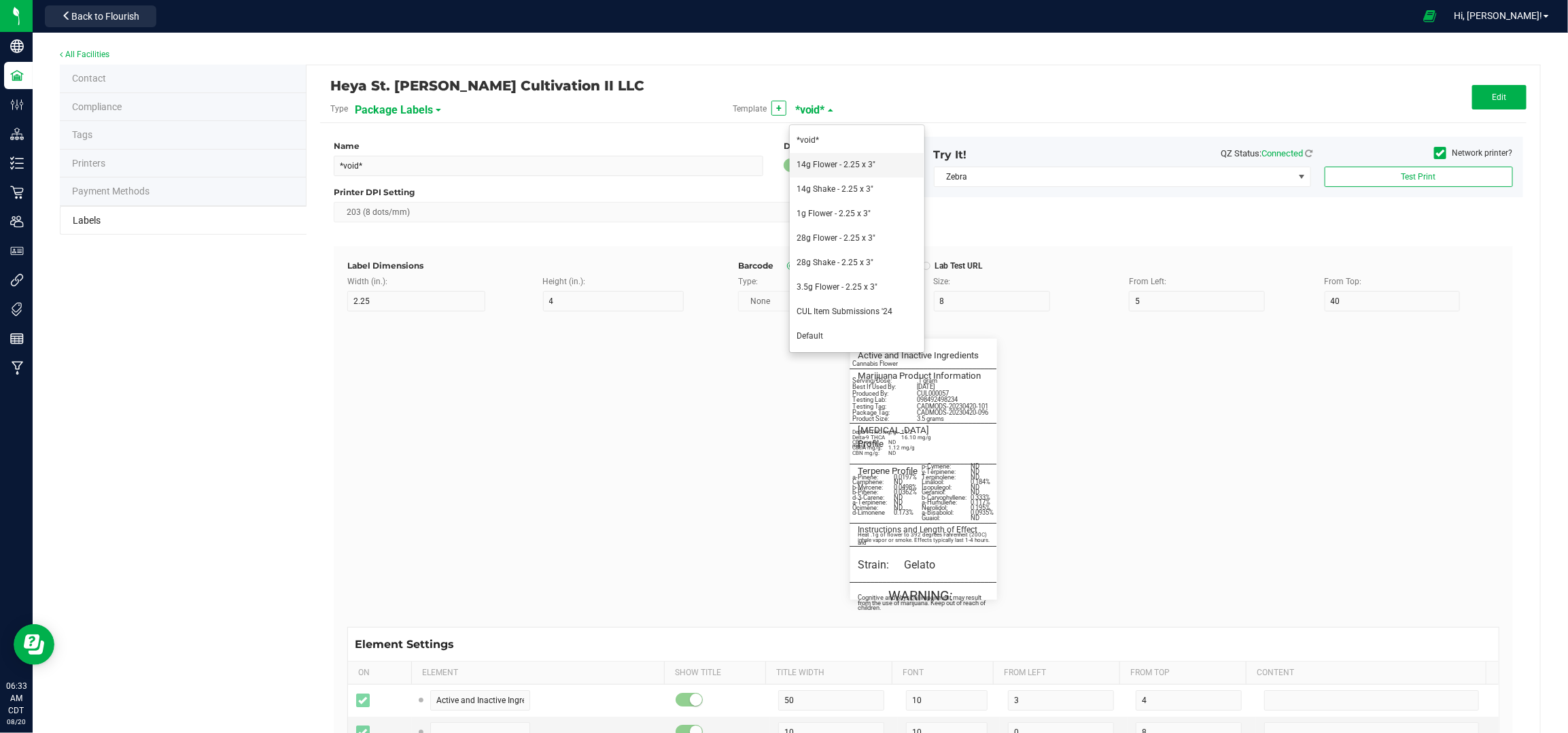
type input "10"
type input "26"
type input "Strain"
type input "10"
type input "6"
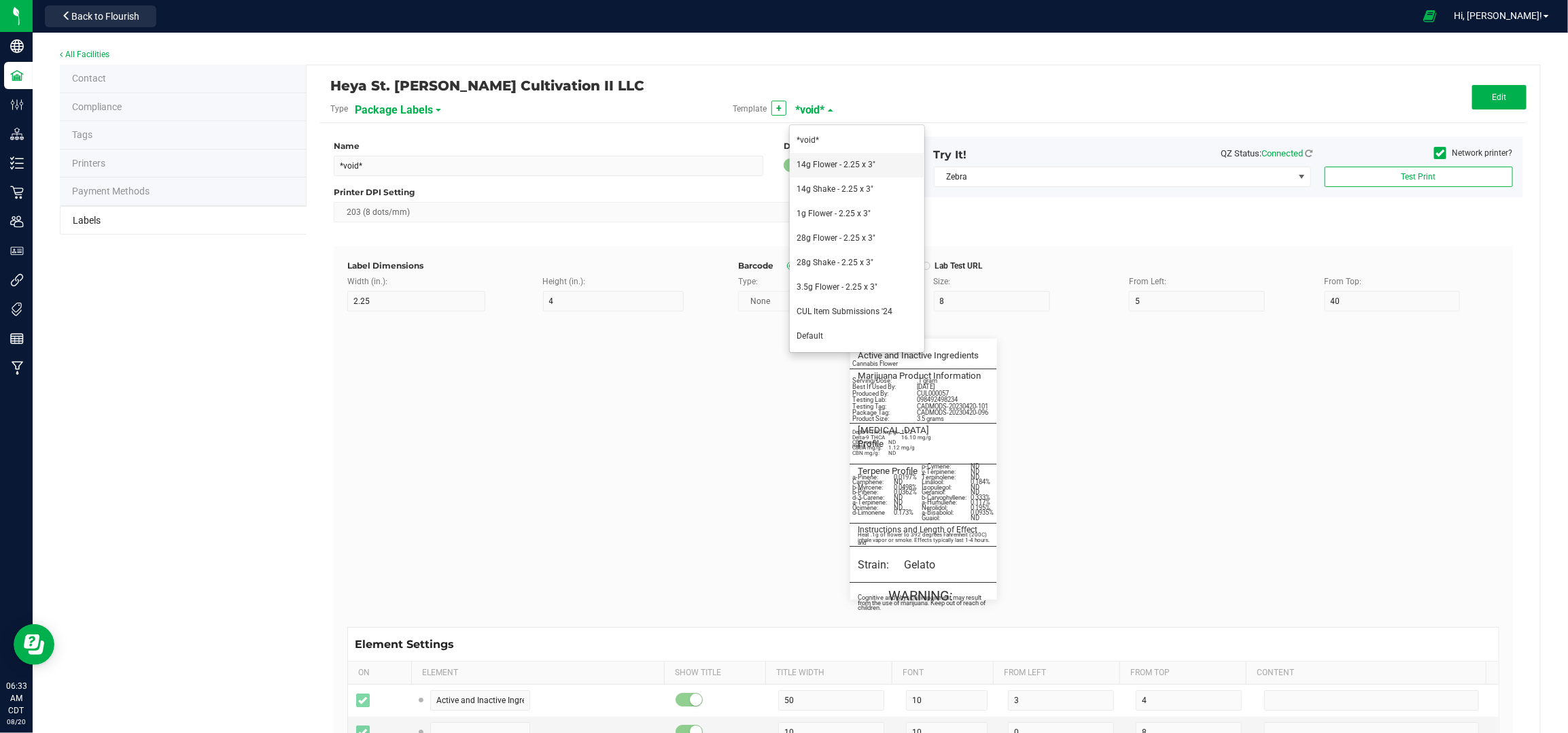
type input "64.75"
type input "Chem GEM"
type input "Active and Inactive Ingredients"
type input "60"
type input "5.5"
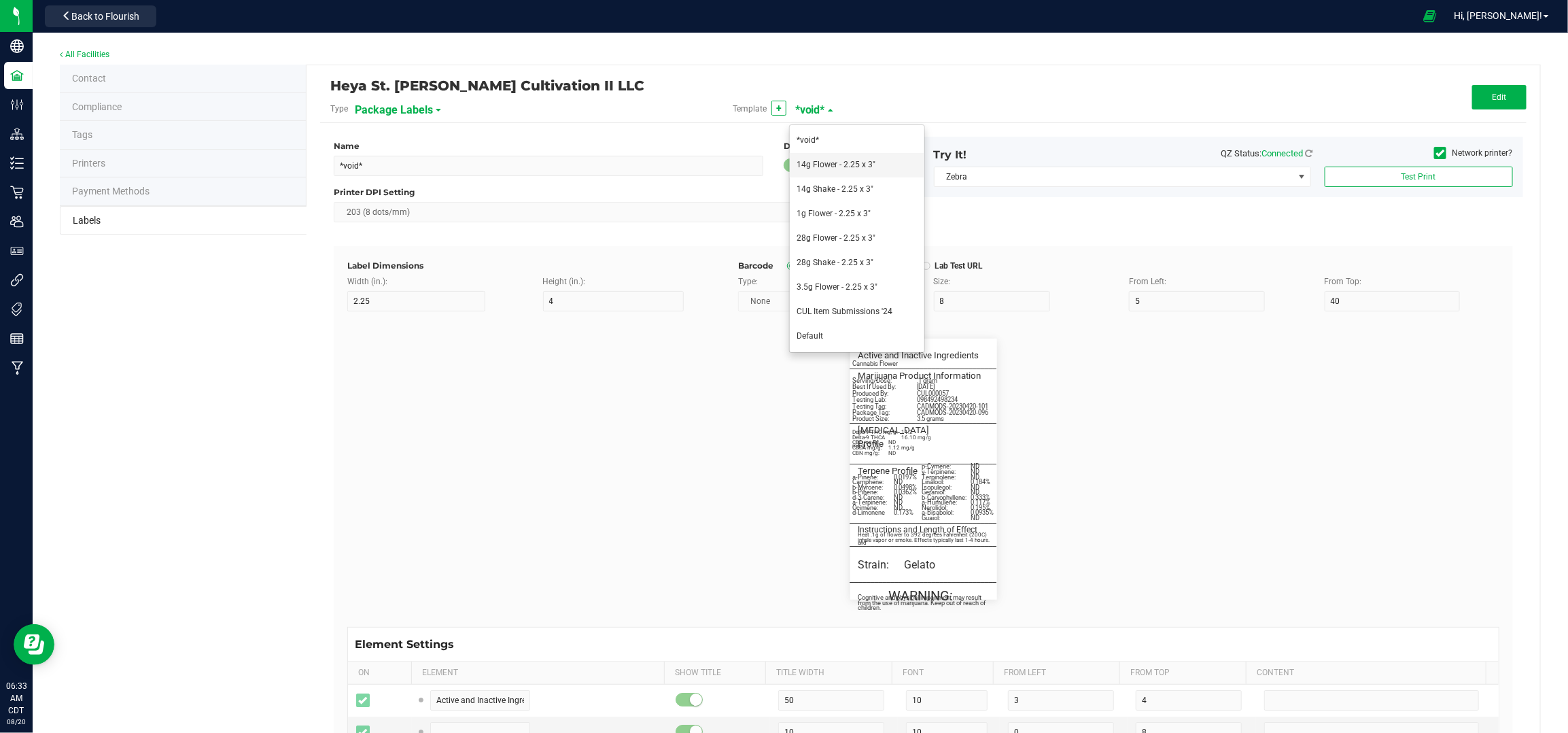
type input "3"
type input "3.25"
type input "Cannabis Flower"
type input "20"
type input "5.2"
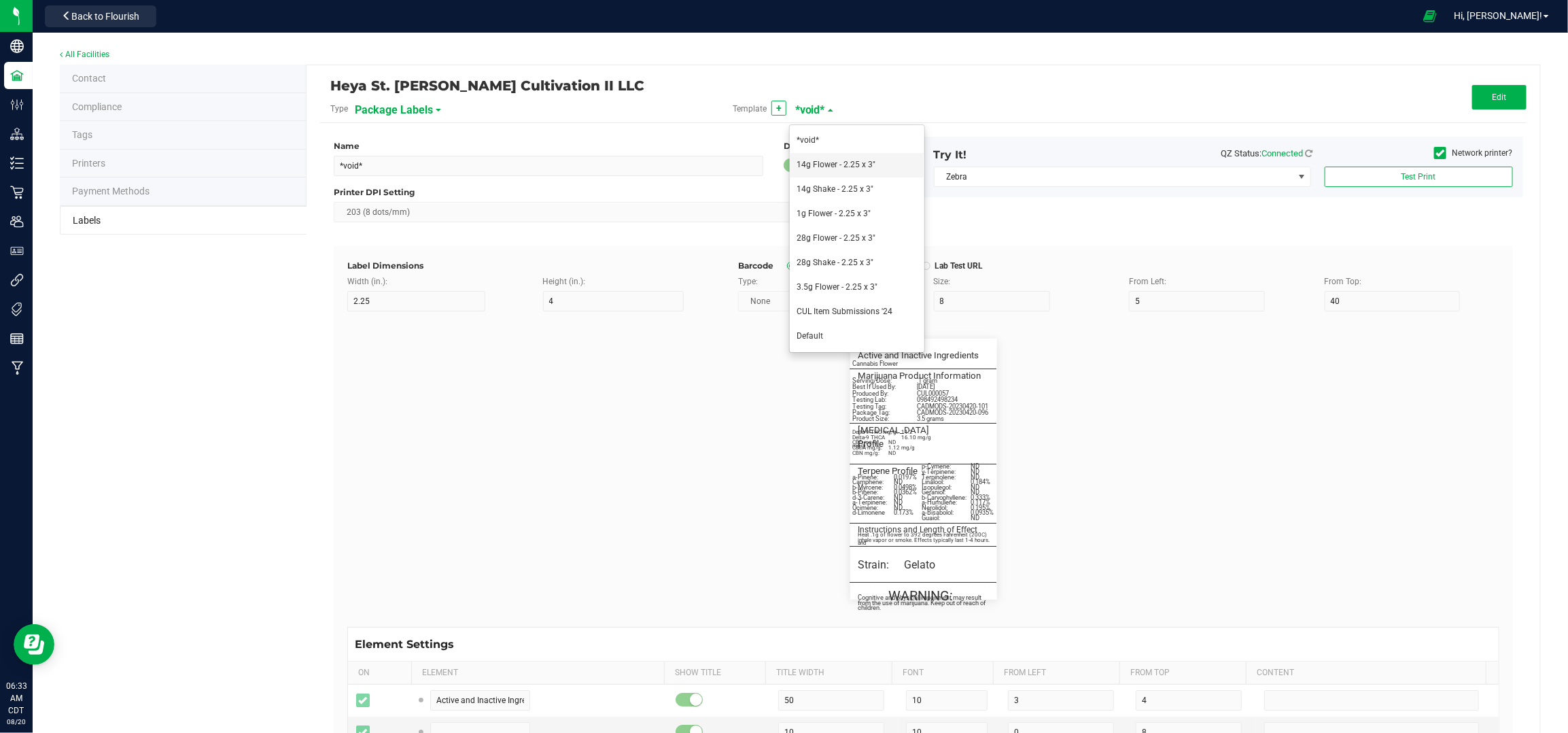
type input "5.25"
type input "_____________________________________"
type input "10"
type input "0"
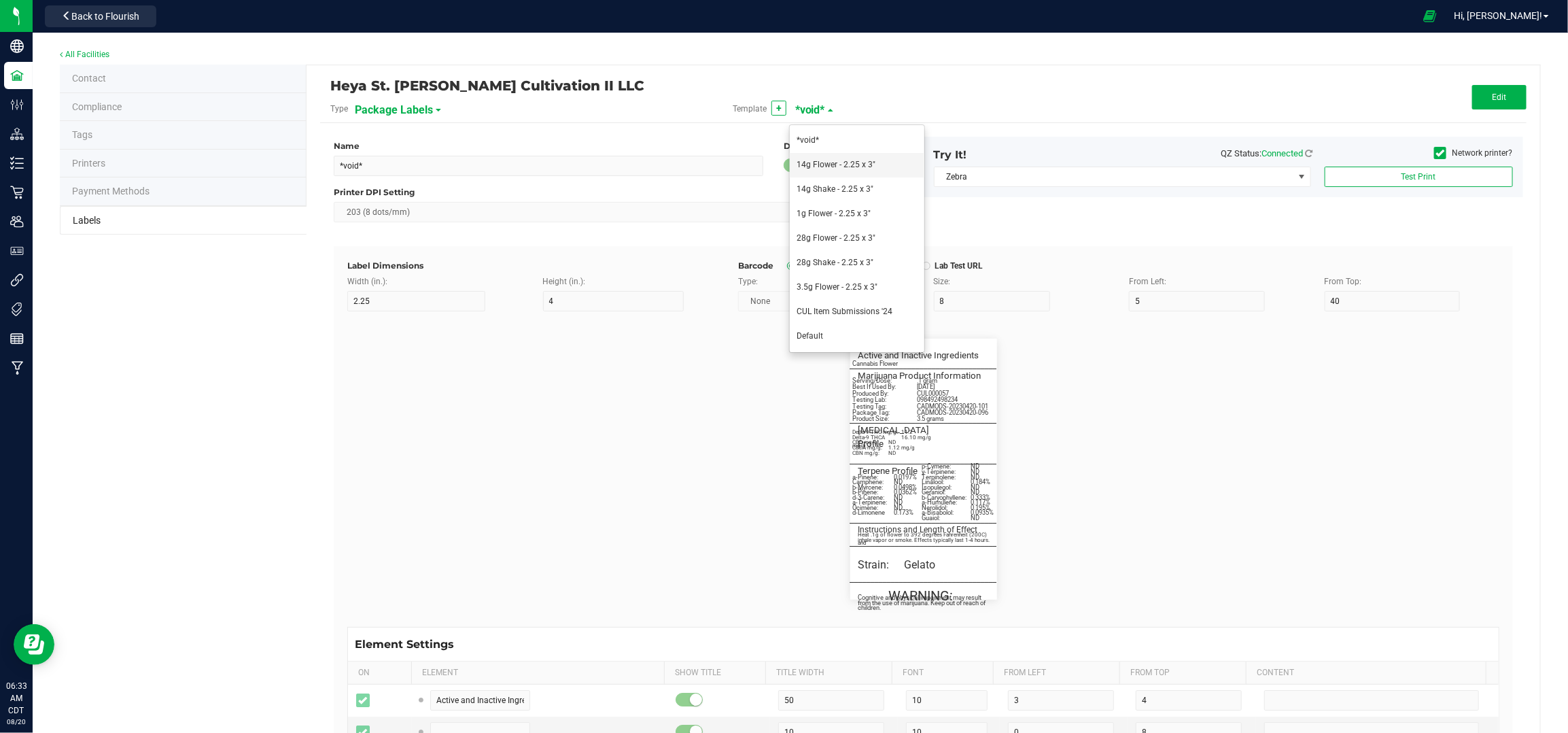
type input "5"
type input "Marijuana Product Information"
type input "60"
type input "5.5"
type input "3"
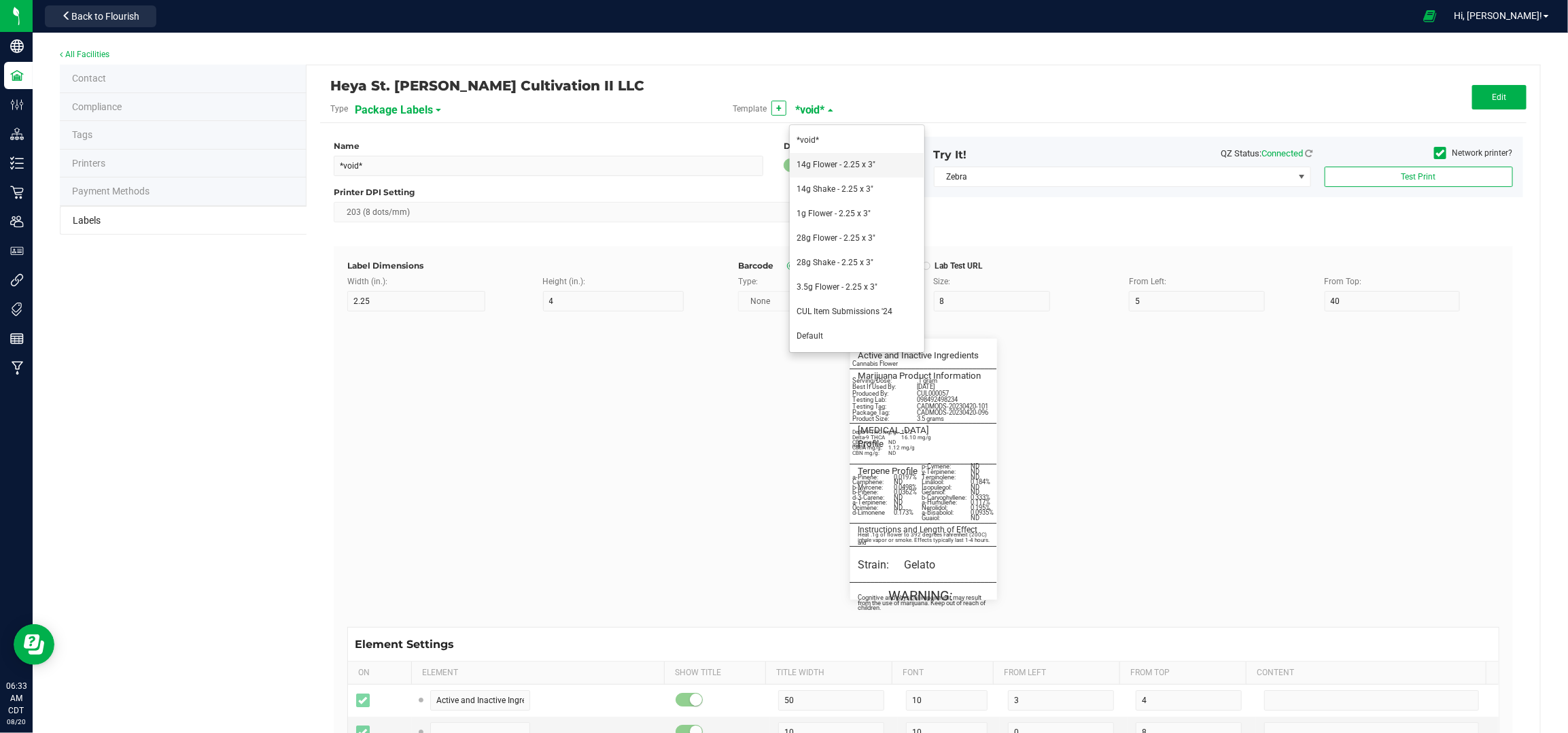
type input "8.5"
type input "Servings / Doses per Package:"
type input "26"
type input "5"
type input "10.5"
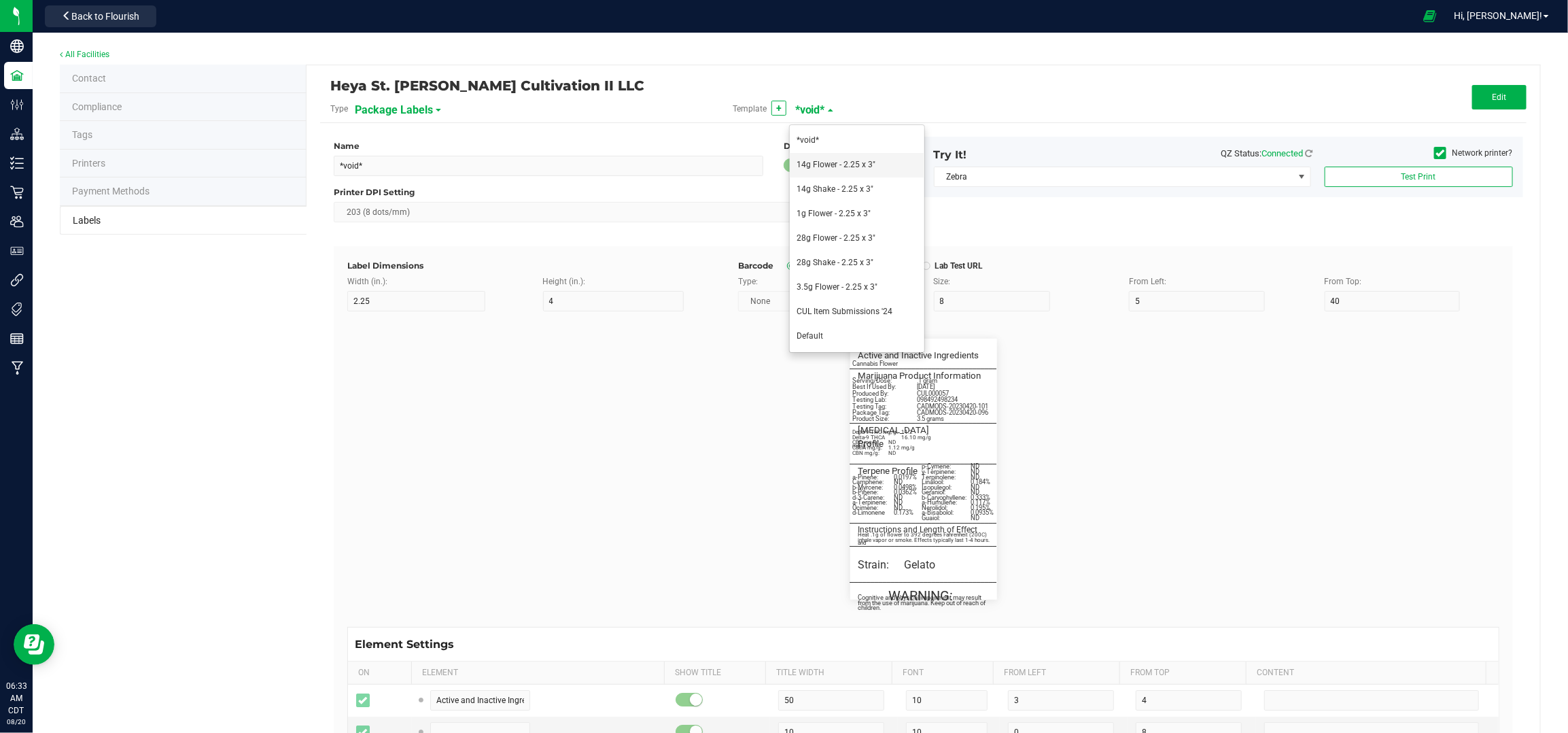
type input "140"
type input "Best if Used By:"
type input "26"
type input "5"
type input "3"
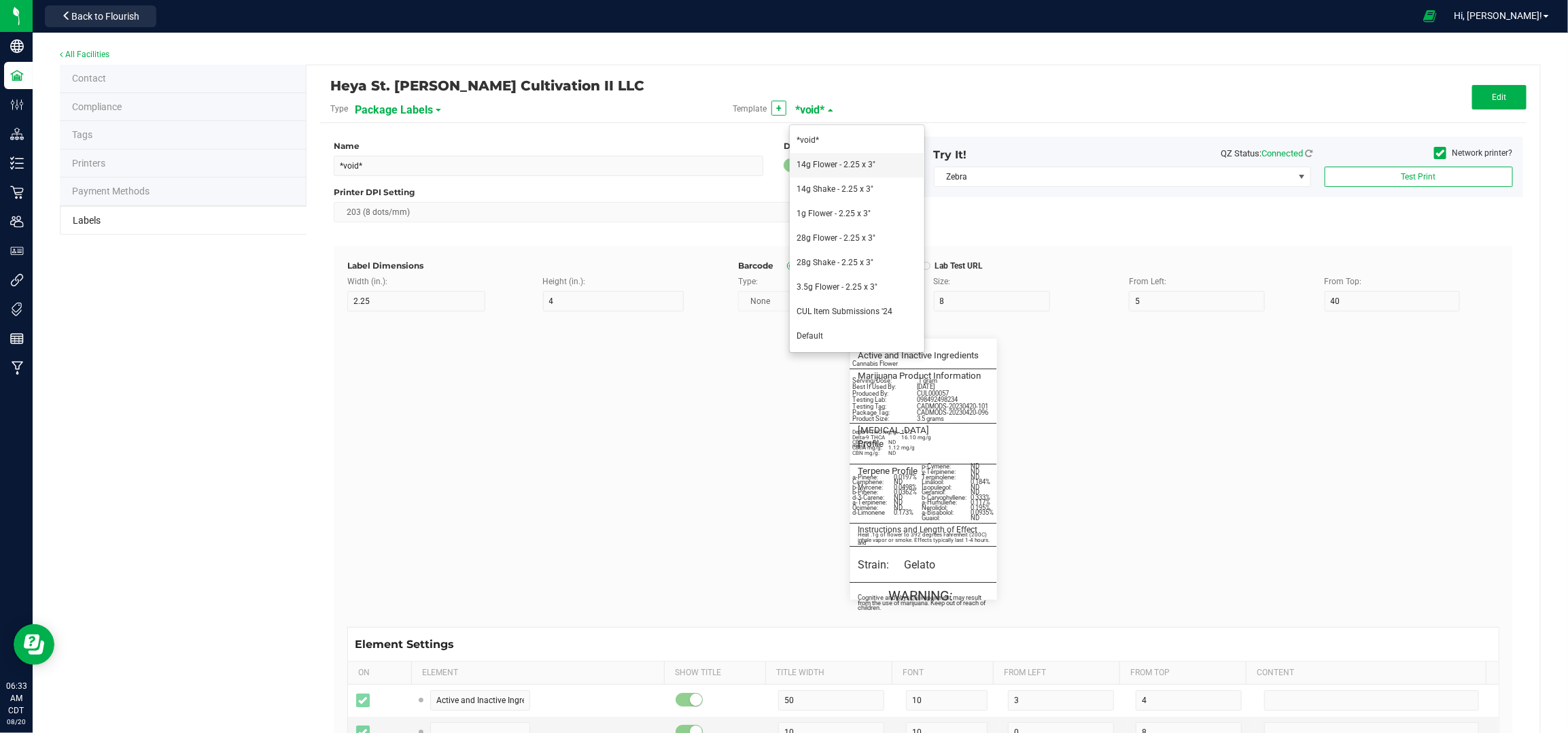
type input "12.5"
type input "[DATE]"
type input "Produced By:"
type input "26"
type input "5"
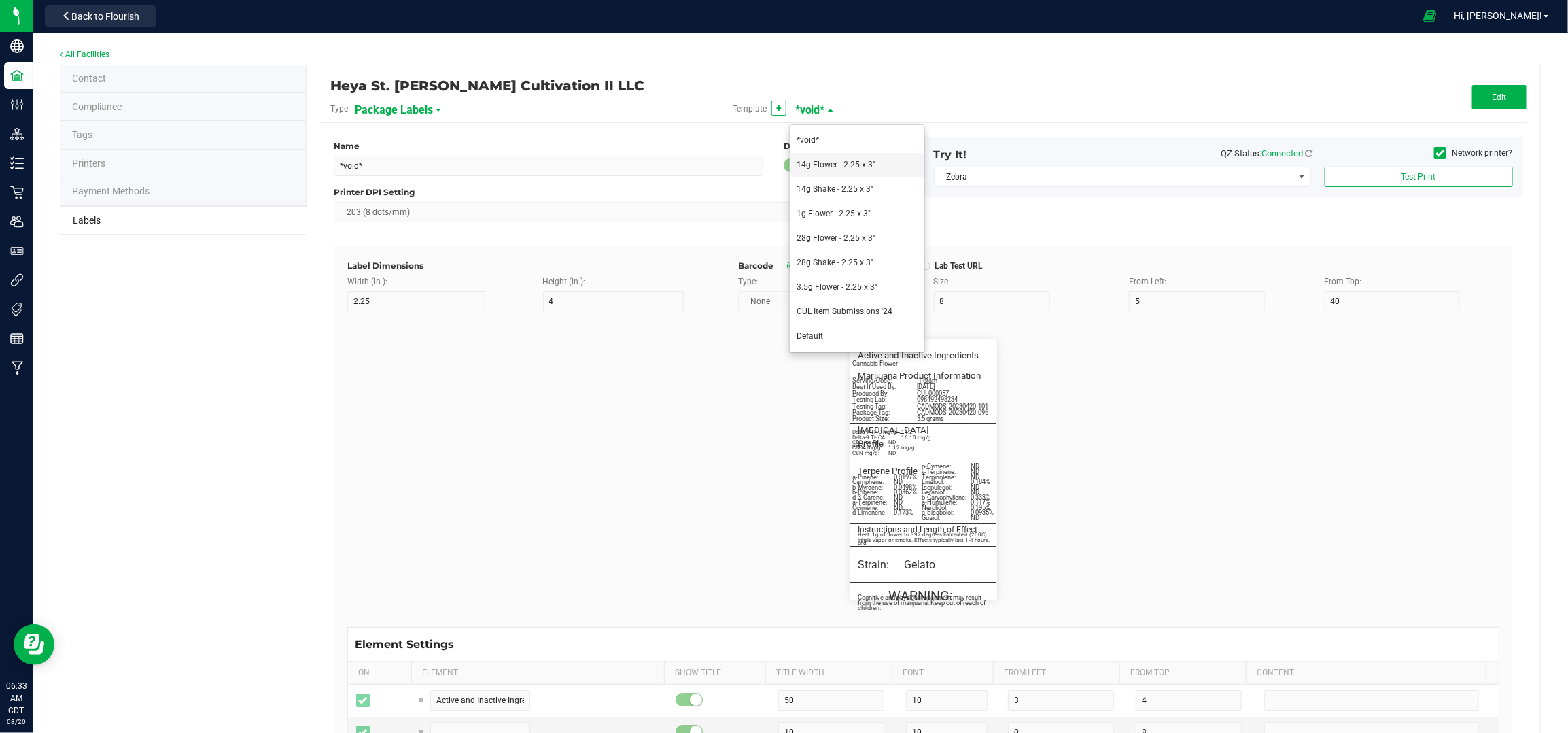
type input "3"
type input "14.5"
type input "CUL000057"
type input "Testing Lab:"
type input "26"
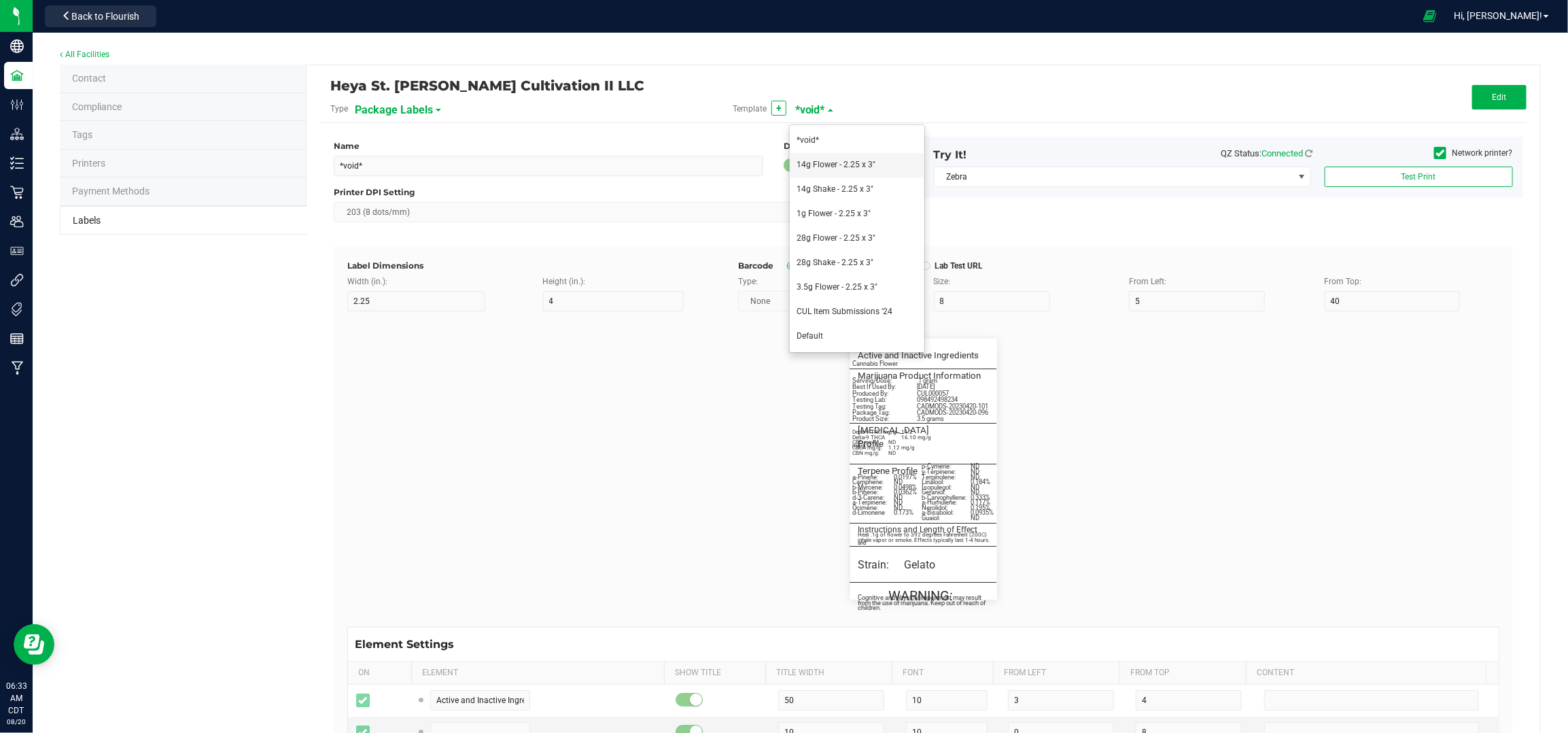
type input "5"
type input "16.5"
type input "TES000010"
type input "Testing Tag:"
type input "26"
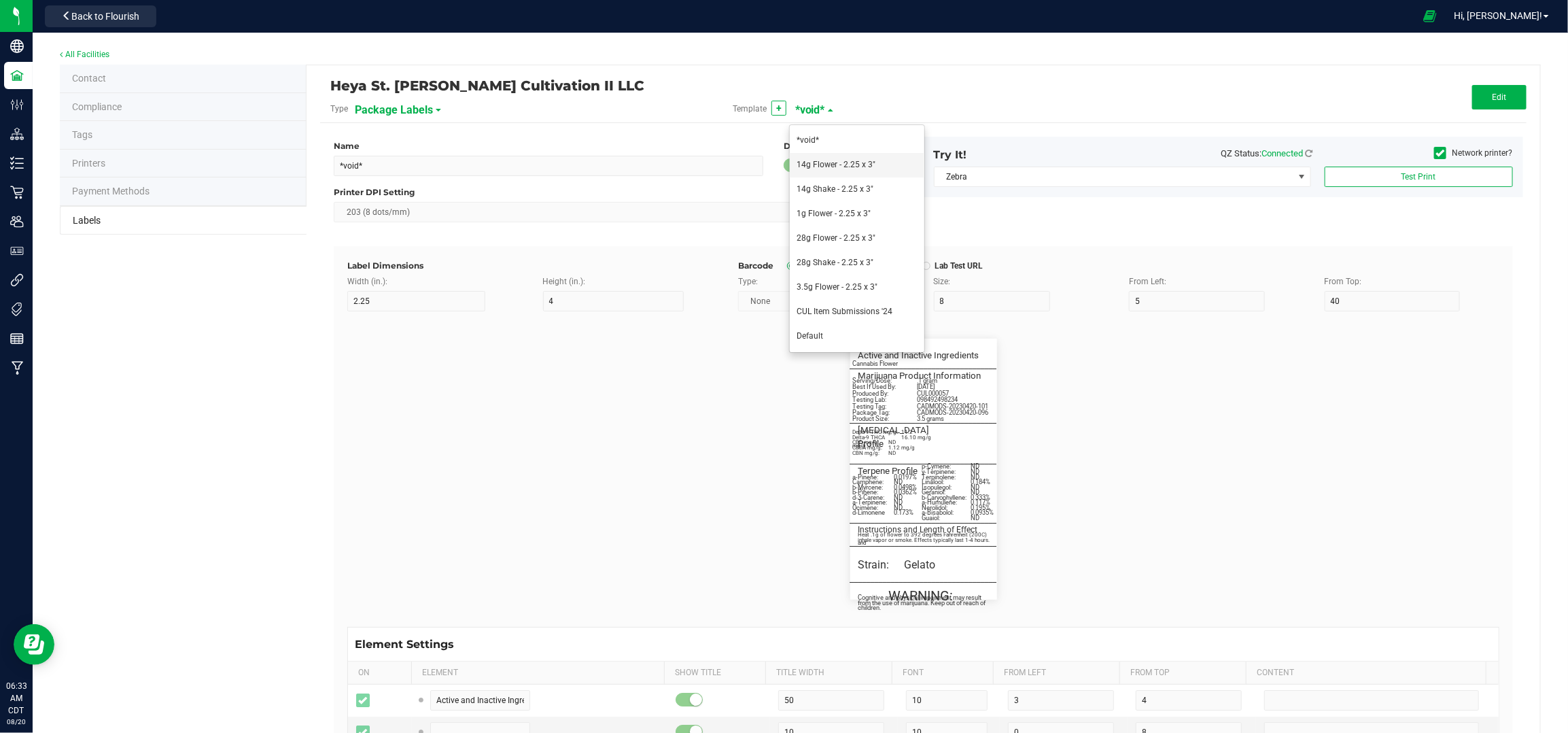
type input "5"
type input "18.5"
type input "1A40C03000009C500011301"
type input "Source Tag:"
type input "26"
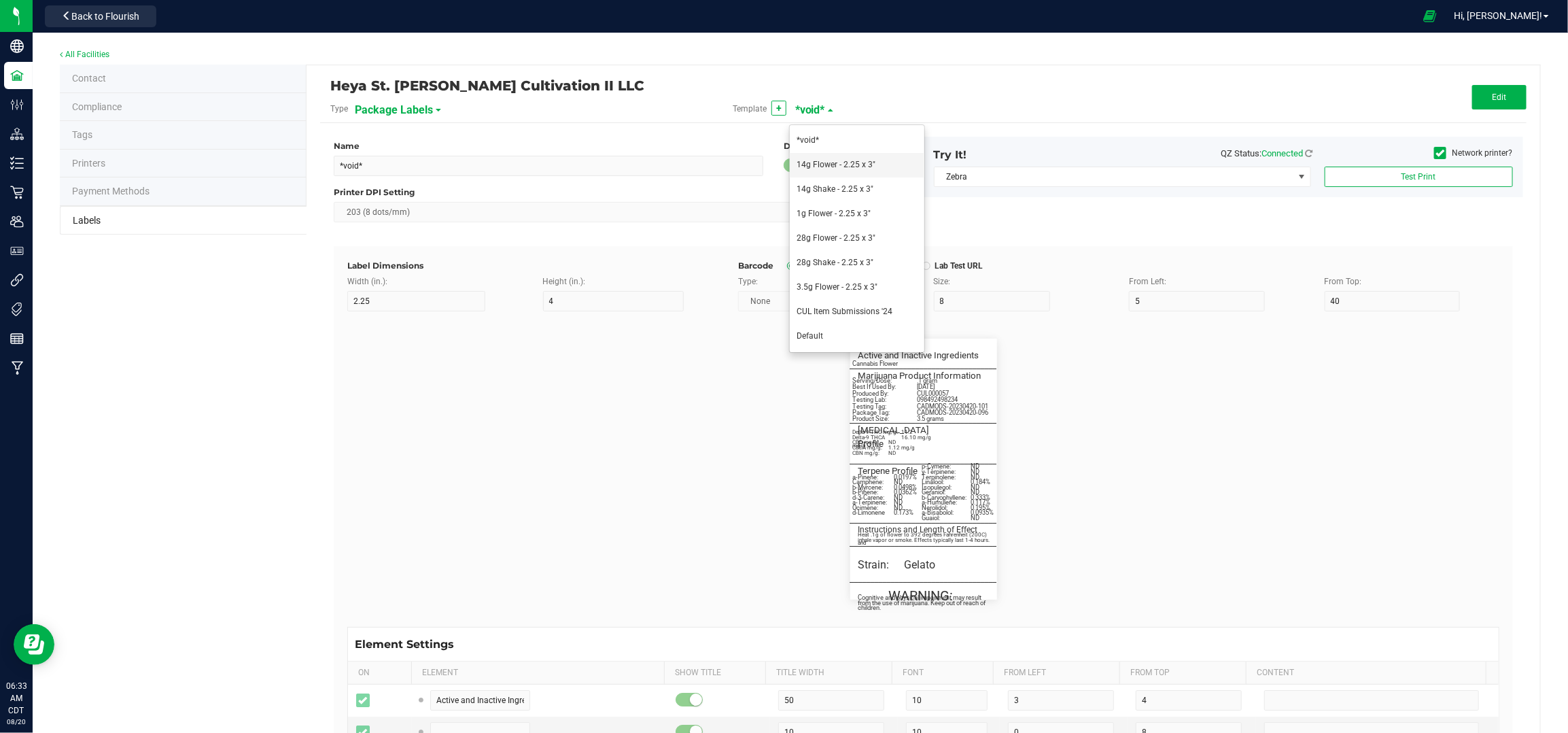
type input "5"
type input "3"
type input "20.5"
type input "1A40C03000009C500011279"
type input "Product Size:"
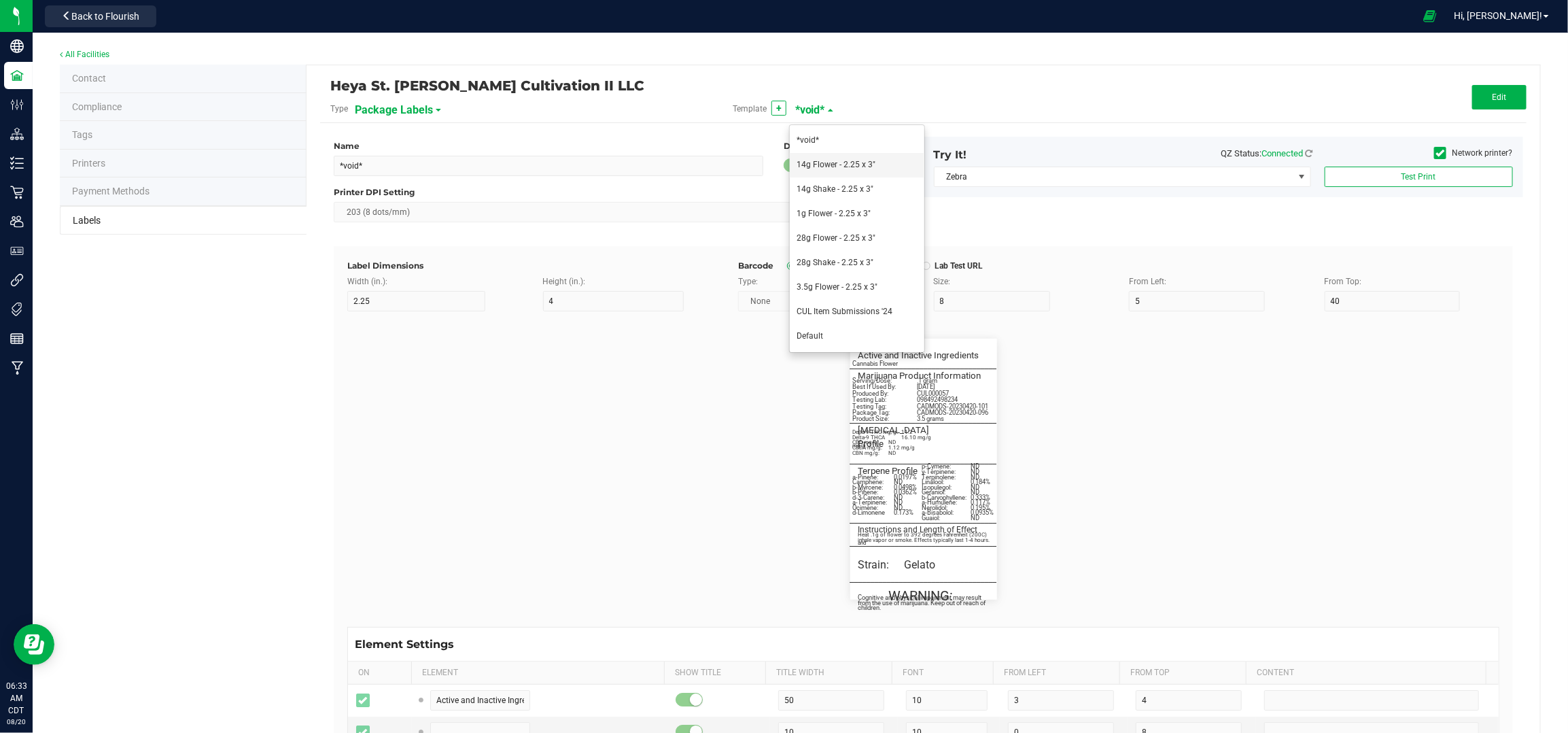
type input "26"
type input "5"
type input "3"
type input "29.5"
